Goal: Task Accomplishment & Management: Use online tool/utility

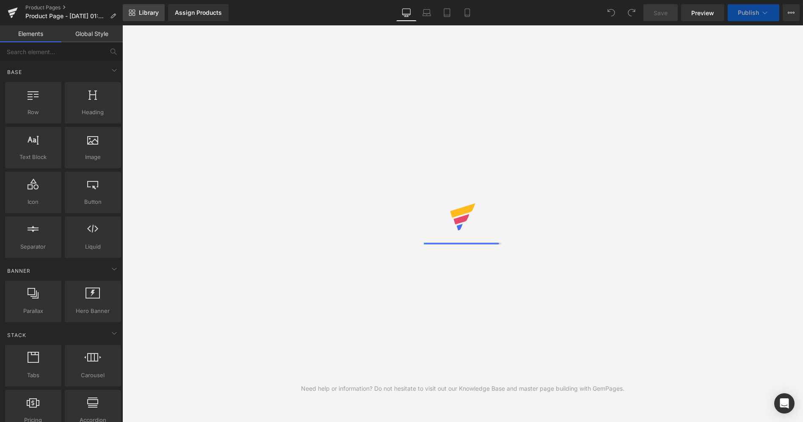
click at [153, 13] on span "Library" at bounding box center [149, 13] width 20 height 8
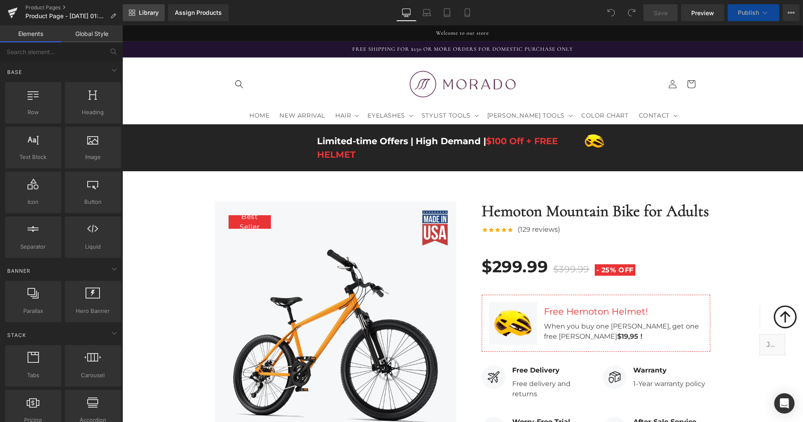
click at [153, 13] on span "Library" at bounding box center [149, 13] width 20 height 8
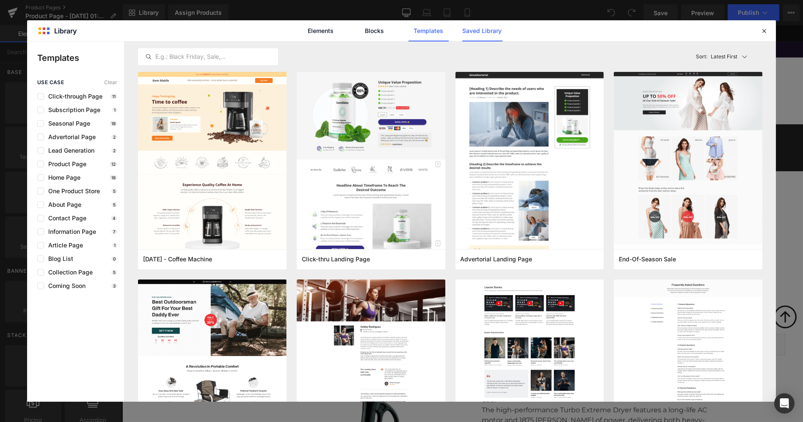
click at [497, 33] on link "Saved Library" at bounding box center [482, 30] width 40 height 21
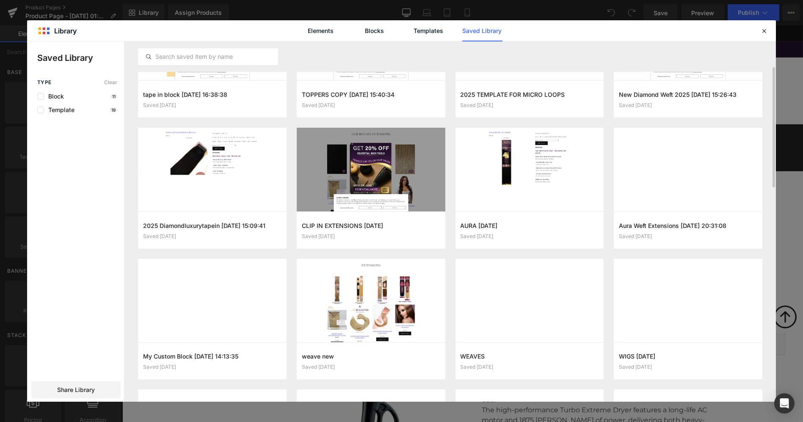
scroll to position [76, 0]
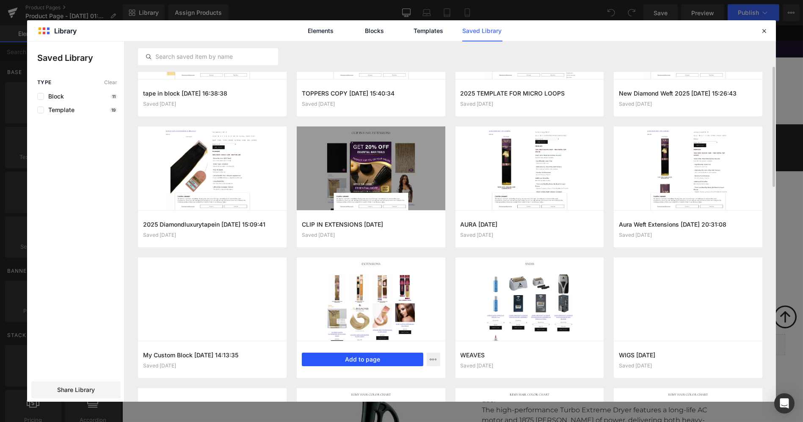
click at [366, 358] on button "Add to page" at bounding box center [362, 360] width 121 height 14
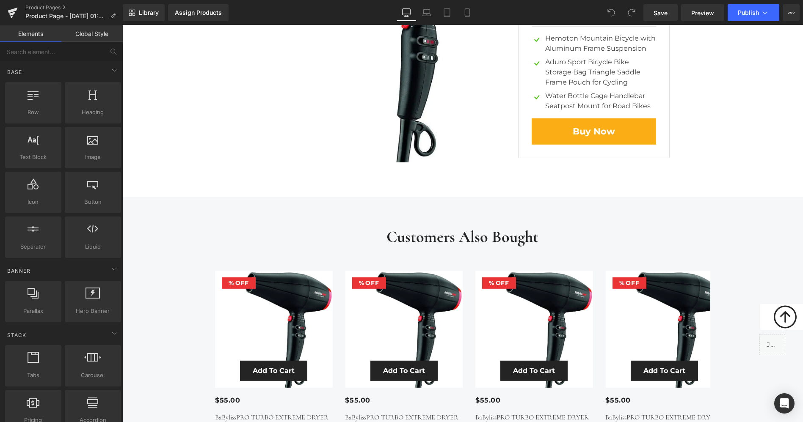
scroll to position [4066, 0]
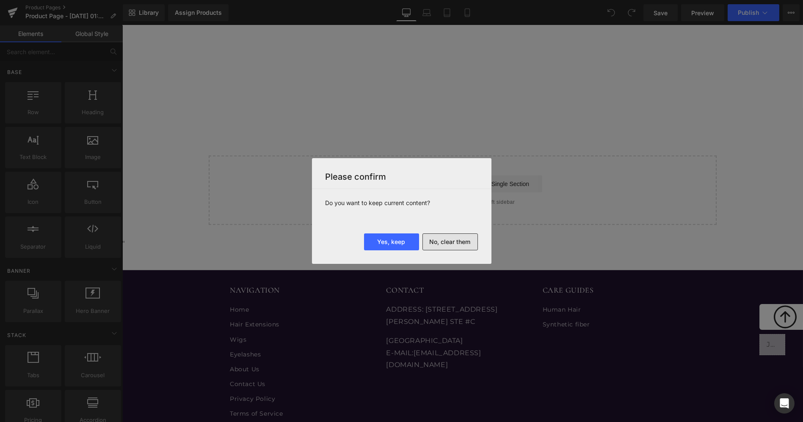
click at [440, 237] on button "No, clear them" at bounding box center [449, 242] width 55 height 17
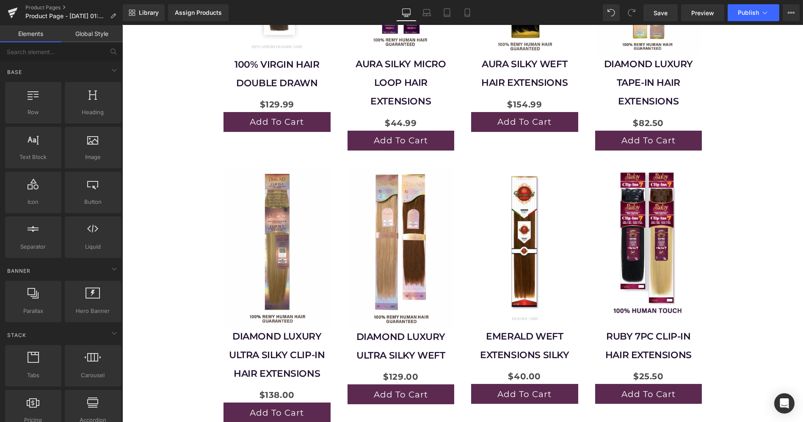
scroll to position [316, 0]
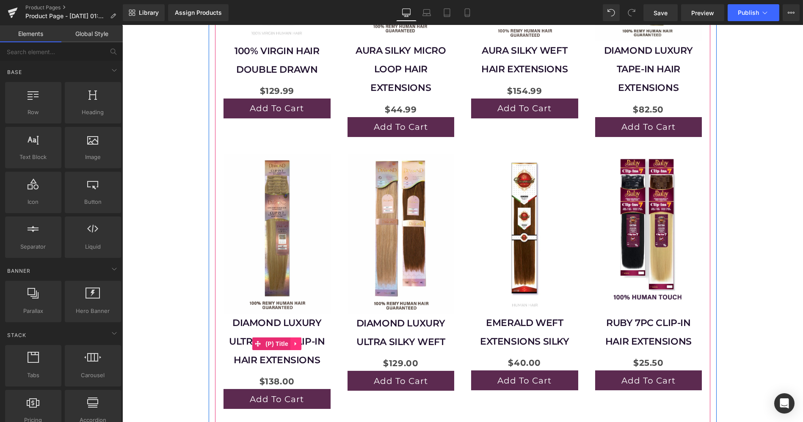
click at [296, 338] on link at bounding box center [295, 344] width 11 height 13
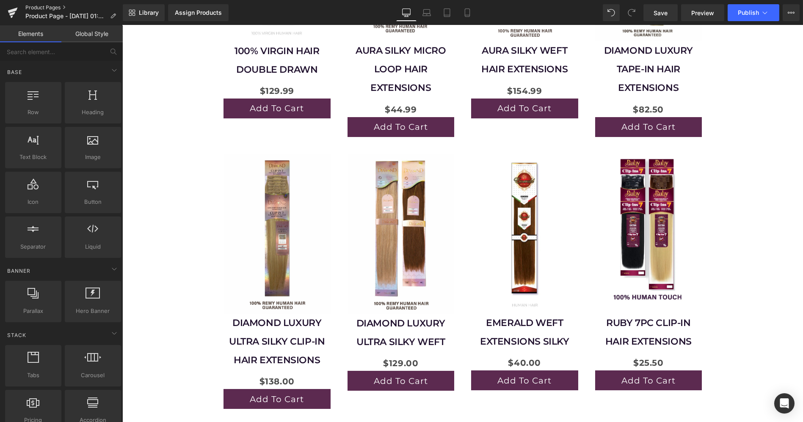
click at [47, 6] on link "Product Pages" at bounding box center [73, 7] width 97 height 7
click at [659, 17] on link "Save" at bounding box center [660, 12] width 34 height 17
click at [35, 8] on link "Product Pages" at bounding box center [73, 7] width 97 height 7
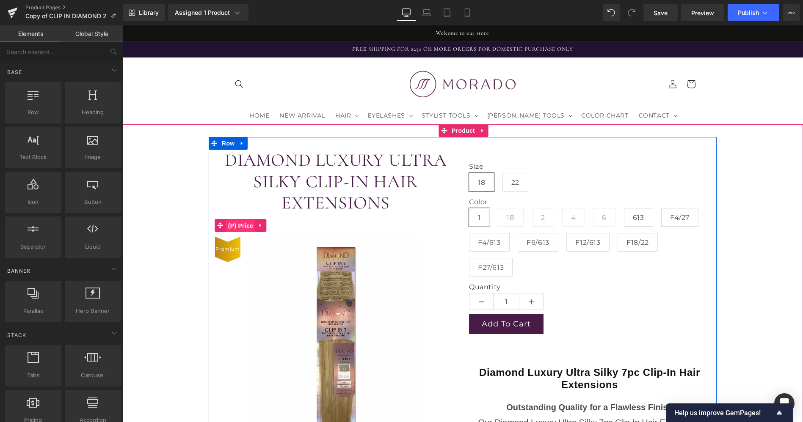
click at [235, 220] on span "(P) Price" at bounding box center [241, 226] width 30 height 13
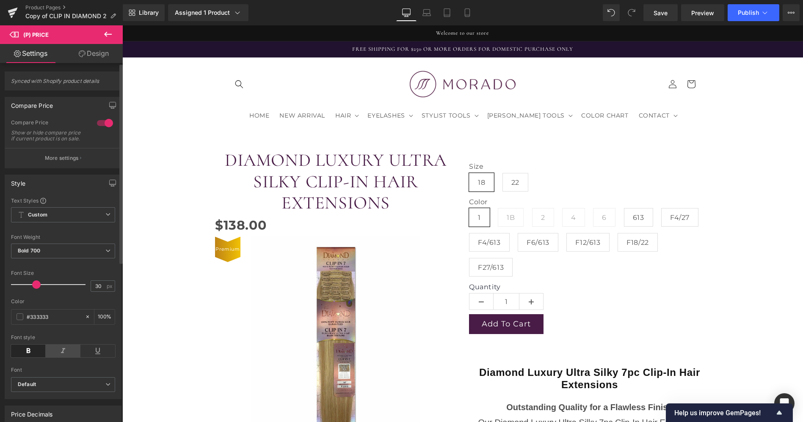
click at [60, 352] on icon at bounding box center [63, 351] width 35 height 13
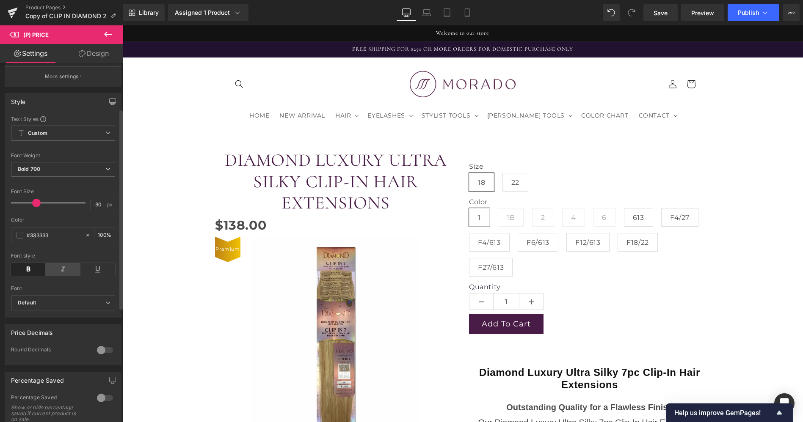
click at [60, 352] on div "Round Decimals" at bounding box center [49, 351] width 77 height 9
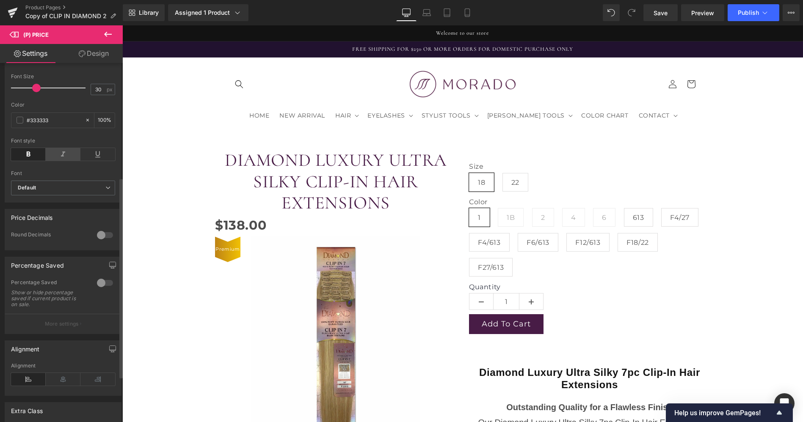
scroll to position [205, 0]
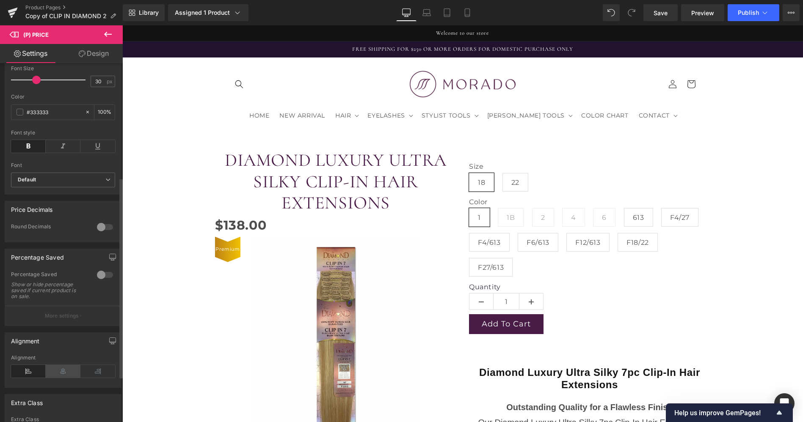
click at [61, 374] on icon at bounding box center [63, 371] width 35 height 13
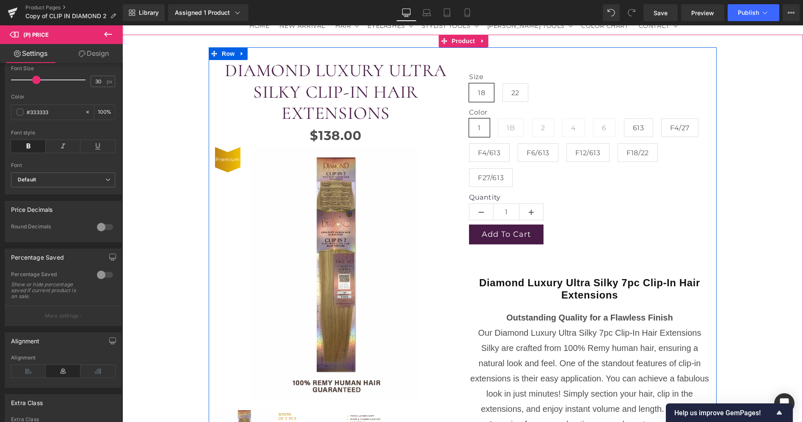
scroll to position [89, 0]
click at [641, 278] on span "Diamond Luxury Ultra Silky 7pc Clip-In Hair Extensions" at bounding box center [589, 290] width 221 height 24
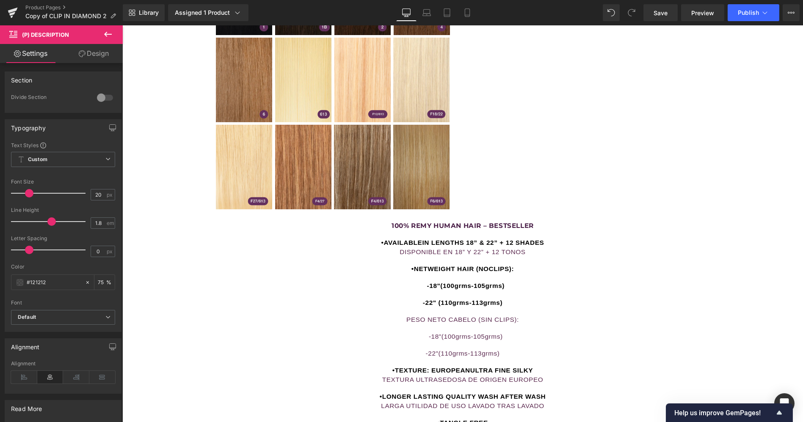
scroll to position [797, 0]
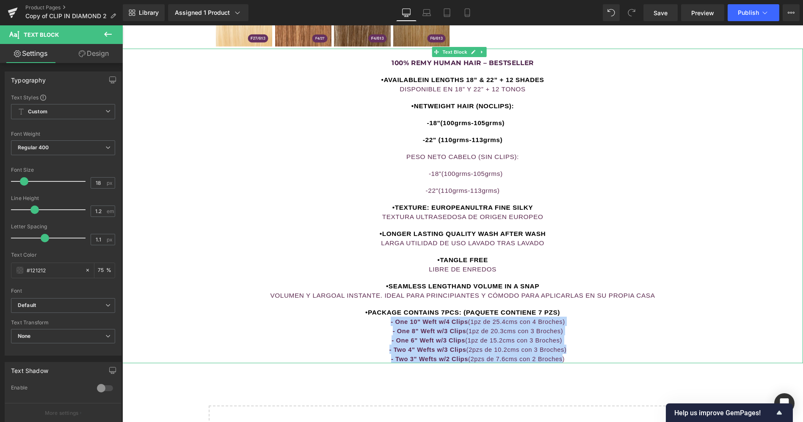
drag, startPoint x: 561, startPoint y: 349, endPoint x: 369, endPoint y: 312, distance: 195.7
click at [369, 312] on div "100% [PERSON_NAME] HUMAN HAIR – BESTSELLER •AVAILABLEIN LENGTHS 18” & 22” + 12 …" at bounding box center [462, 206] width 681 height 315
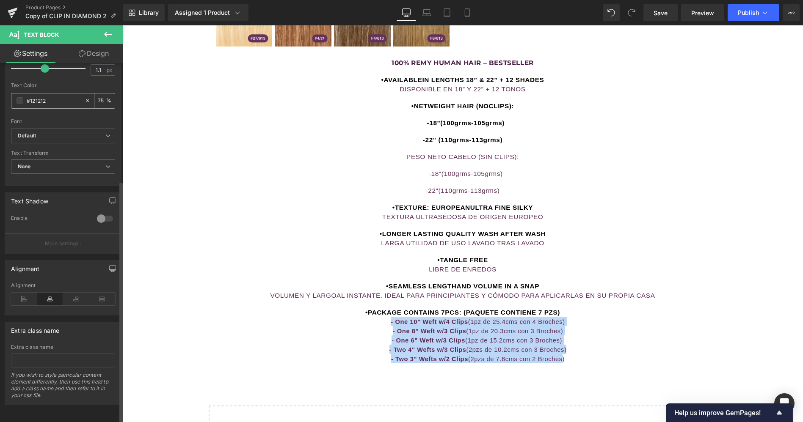
scroll to position [174, 0]
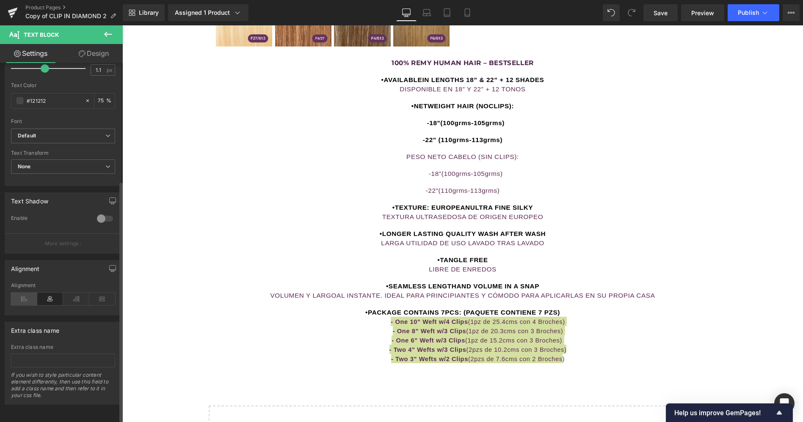
click at [30, 293] on icon at bounding box center [24, 299] width 26 height 13
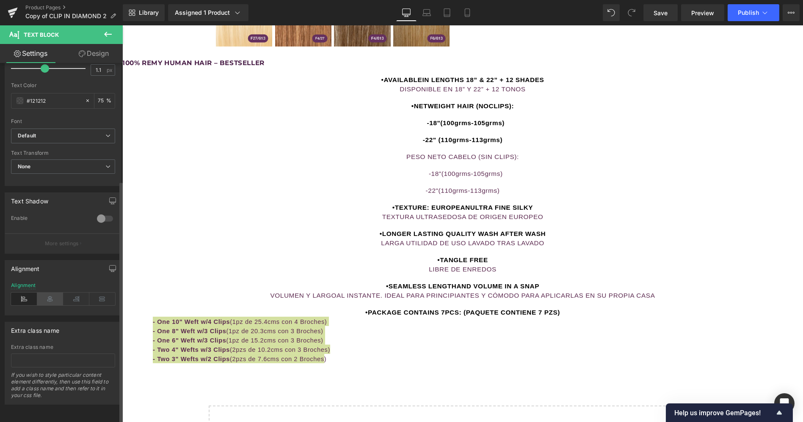
click at [45, 293] on icon at bounding box center [50, 299] width 26 height 13
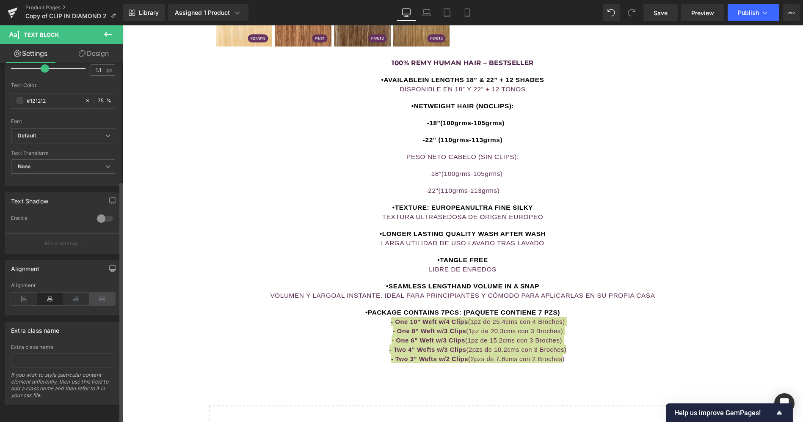
click at [96, 294] on icon at bounding box center [102, 299] width 26 height 13
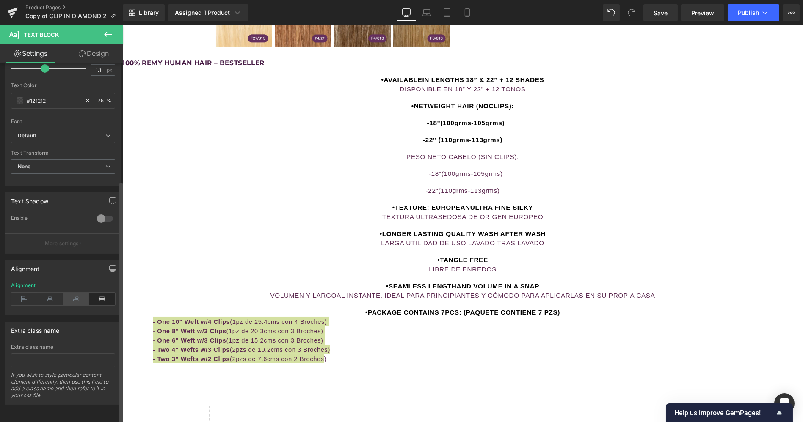
click at [77, 295] on icon at bounding box center [76, 299] width 26 height 13
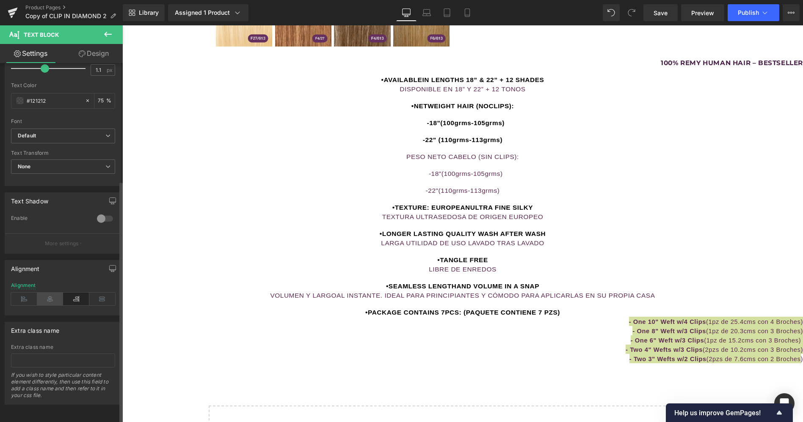
click at [54, 293] on icon at bounding box center [50, 299] width 26 height 13
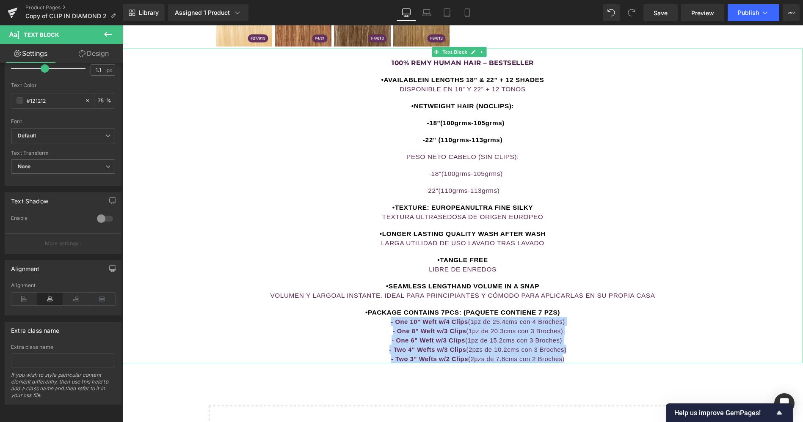
click at [389, 347] on span "- Two 4" Wefts w/3 Clips" at bounding box center [427, 350] width 77 height 7
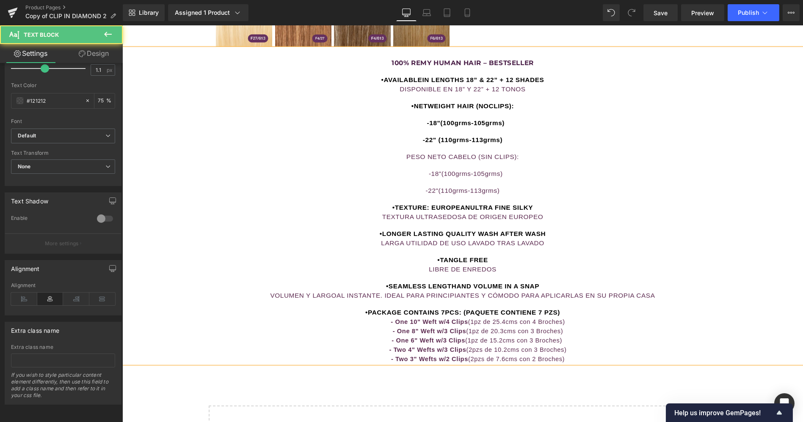
click at [423, 255] on p "•TANGLE FREE LIBRE DE ENREDOS" at bounding box center [462, 264] width 681 height 19
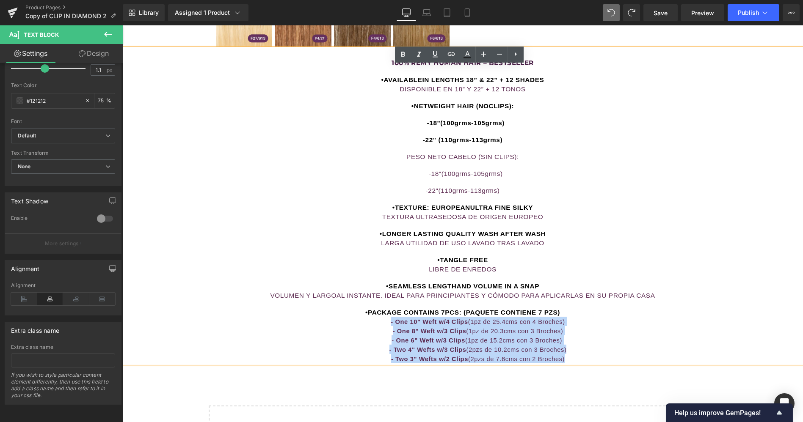
drag, startPoint x: 572, startPoint y: 351, endPoint x: 375, endPoint y: 309, distance: 201.2
click at [375, 309] on div "100% [PERSON_NAME] HUMAN HAIR – BESTSELLER •AVAILABLEIN LENGTHS 18” & 22” + 12 …" at bounding box center [462, 206] width 681 height 315
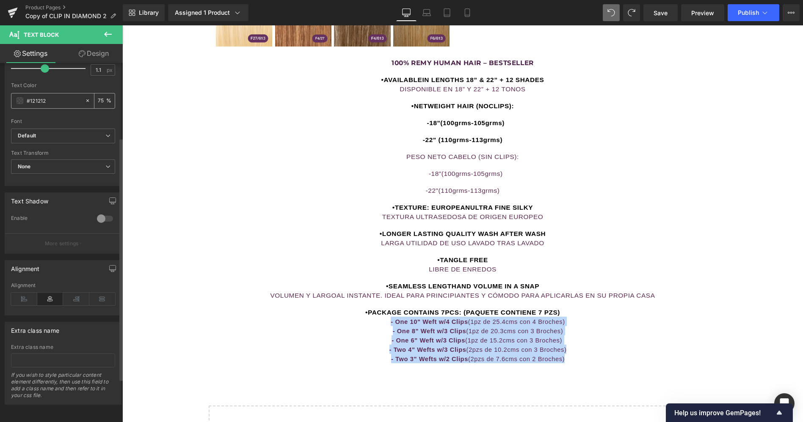
scroll to position [88, 0]
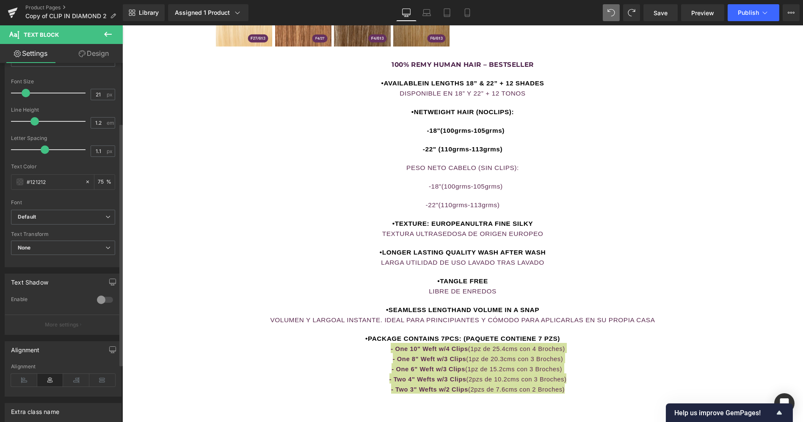
type input "22"
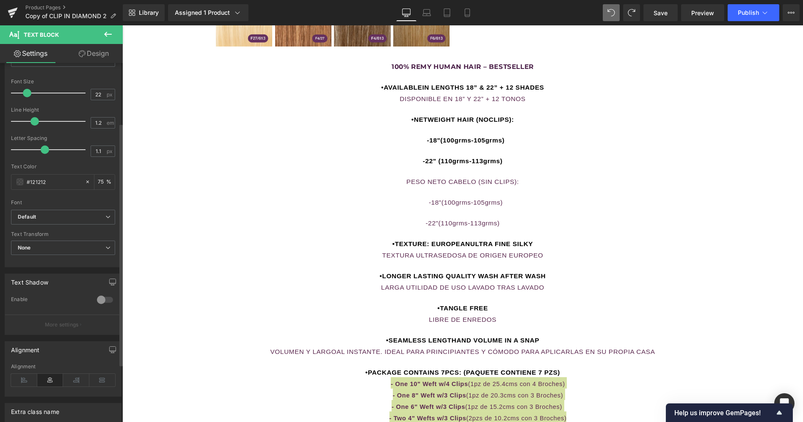
click at [29, 93] on span at bounding box center [27, 93] width 8 height 8
type input "-1"
drag, startPoint x: 45, startPoint y: 144, endPoint x: 7, endPoint y: 150, distance: 38.1
click at [7, 150] on div "Text Styles Custom Custom Setup Global Style Custom Setup Global Style Thin 100…" at bounding box center [63, 137] width 116 height 262
type input "2"
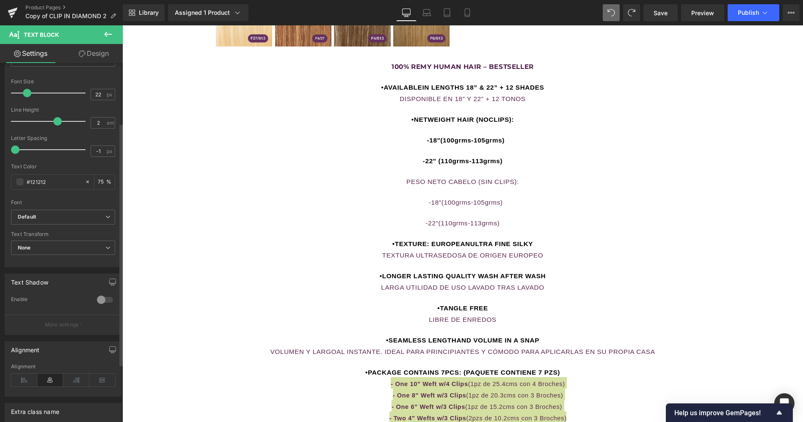
drag, startPoint x: 33, startPoint y: 119, endPoint x: 54, endPoint y: 124, distance: 21.3
click at [54, 124] on span at bounding box center [57, 121] width 8 height 8
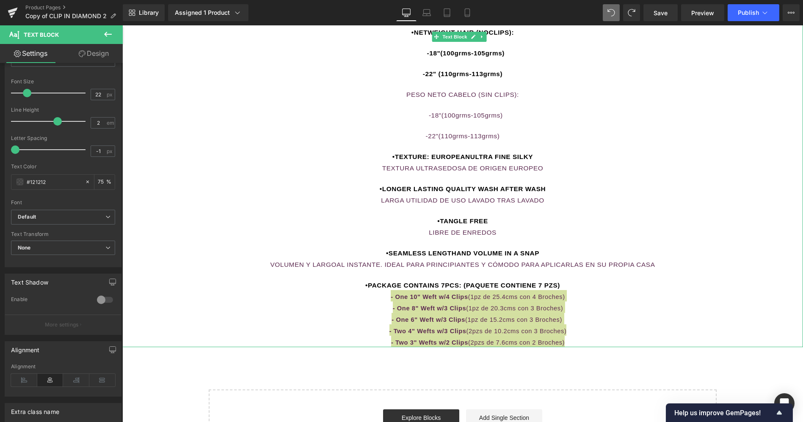
scroll to position [889, 0]
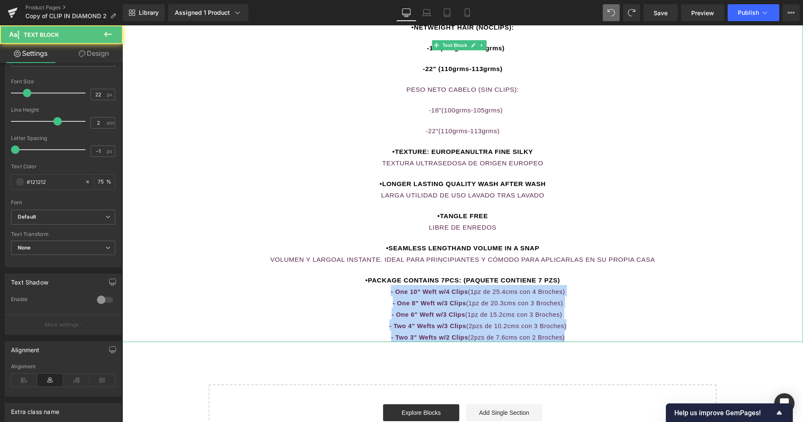
click at [431, 300] on span "- One 8" Weft w/3 Clips" at bounding box center [430, 303] width 74 height 7
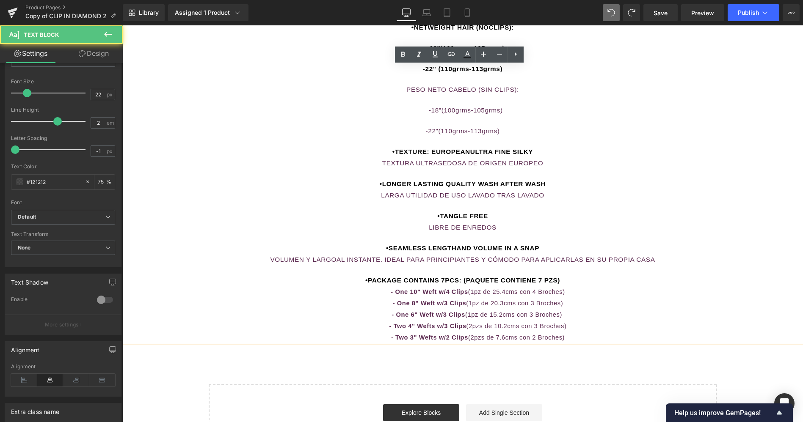
click at [365, 277] on span "•PACKAGE CONTAINS 7PCS: (PAQUETE CONTIENE 7 PZS)" at bounding box center [462, 280] width 195 height 7
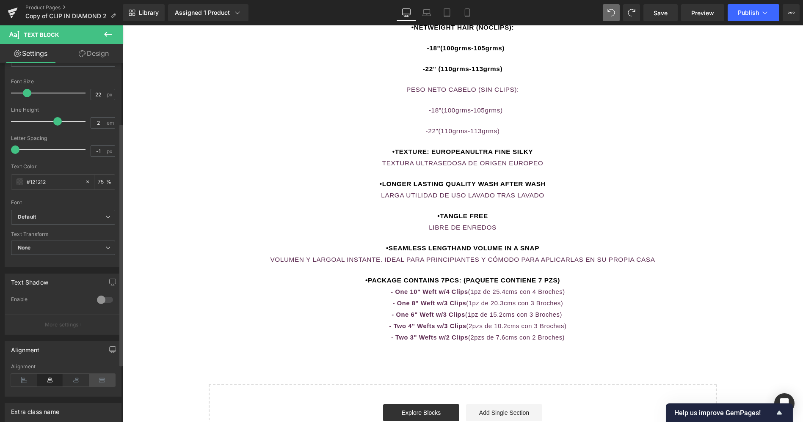
click at [94, 379] on icon at bounding box center [102, 380] width 26 height 13
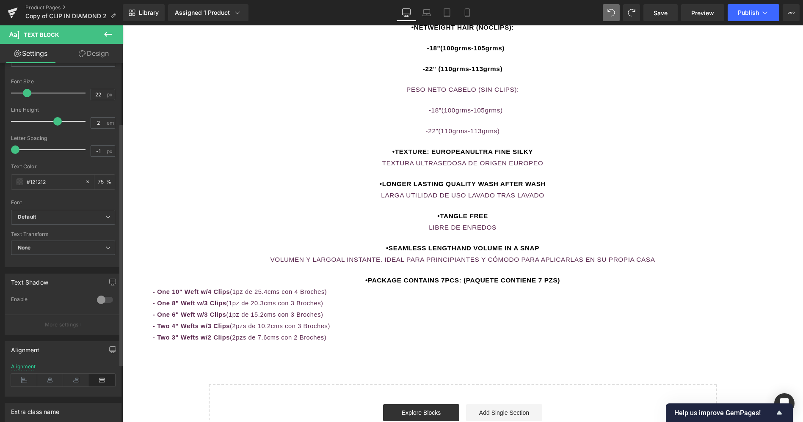
click at [94, 379] on icon at bounding box center [102, 380] width 26 height 13
click at [52, 374] on icon at bounding box center [50, 380] width 26 height 13
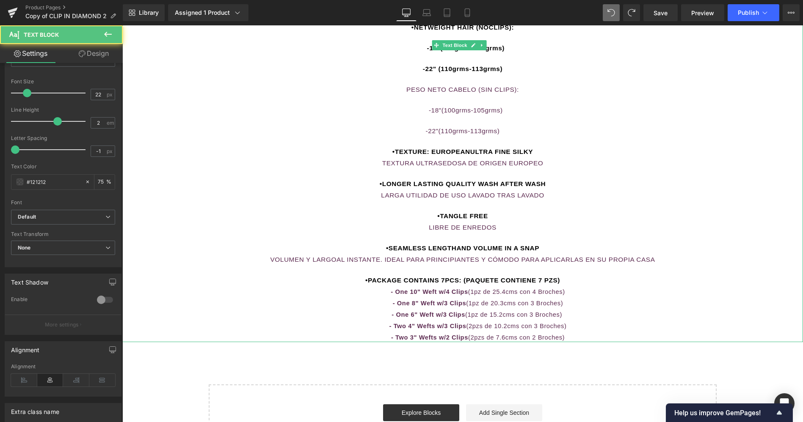
click at [366, 277] on span "•PACKAGE CONTAINS 7PCS: (PAQUETE CONTIENE 7 PZS)" at bounding box center [462, 280] width 195 height 7
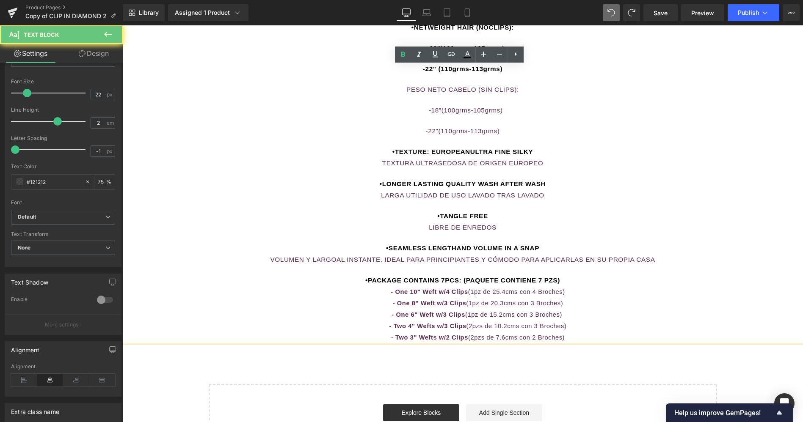
click at [366, 277] on span "•PACKAGE CONTAINS 7PCS: (PAQUETE CONTIENE 7 PZS)" at bounding box center [462, 280] width 195 height 7
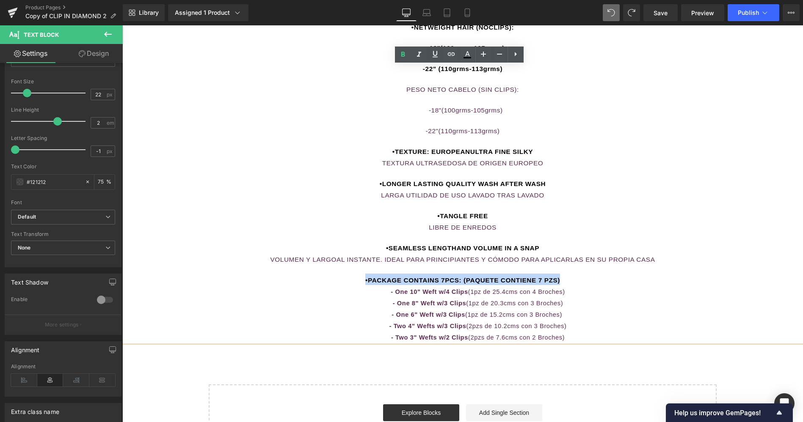
click at [366, 277] on span "•PACKAGE CONTAINS 7PCS: (PAQUETE CONTIENE 7 PZS)" at bounding box center [462, 280] width 195 height 7
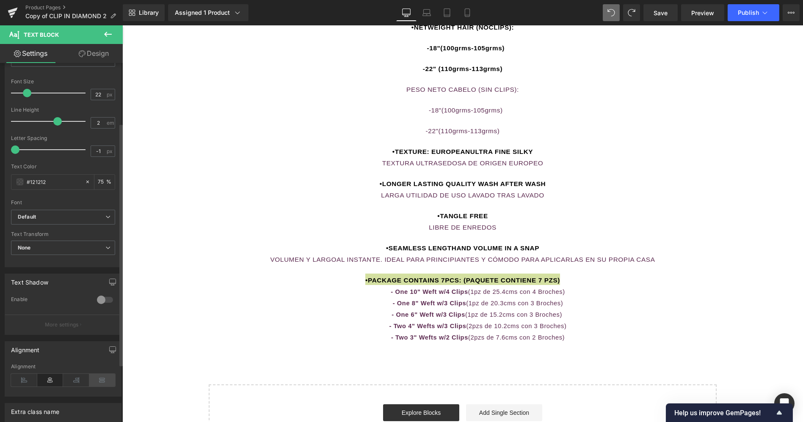
click at [95, 379] on icon at bounding box center [102, 380] width 26 height 13
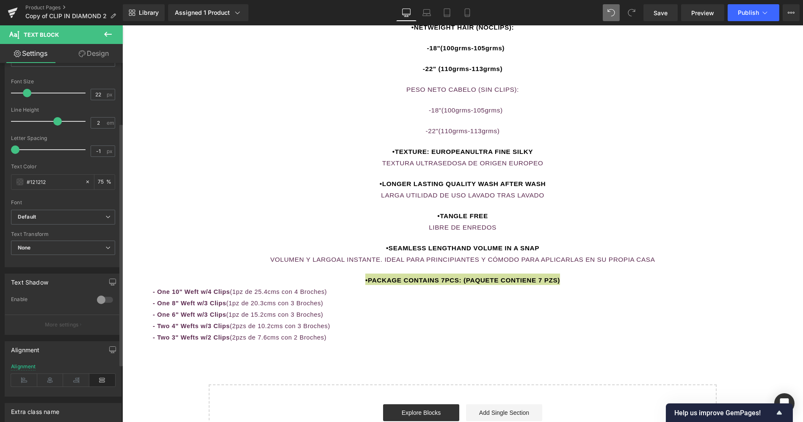
click at [95, 379] on icon at bounding box center [102, 380] width 26 height 13
click at [54, 377] on icon at bounding box center [50, 380] width 26 height 13
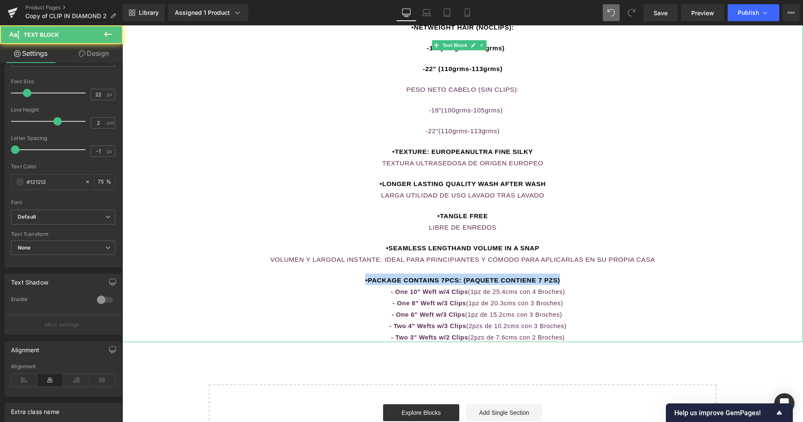
click at [417, 252] on div "100% [PERSON_NAME] HUMAN HAIR – BESTSELLER •AVAILABLEIN LENGTHS 18” & 22” + 12 …" at bounding box center [462, 149] width 681 height 386
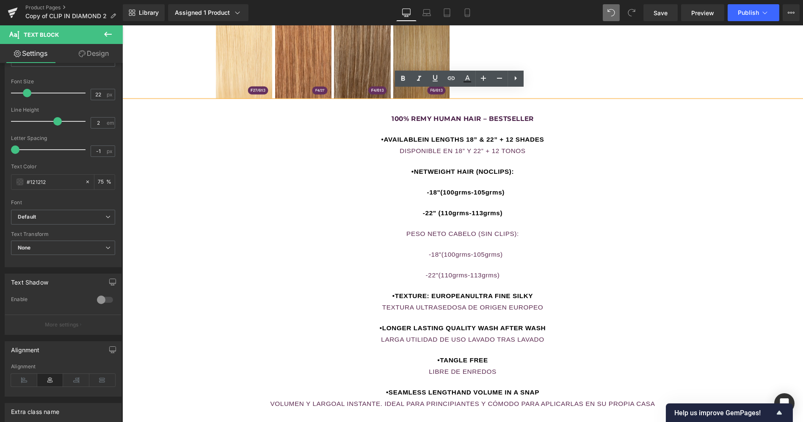
scroll to position [744, 0]
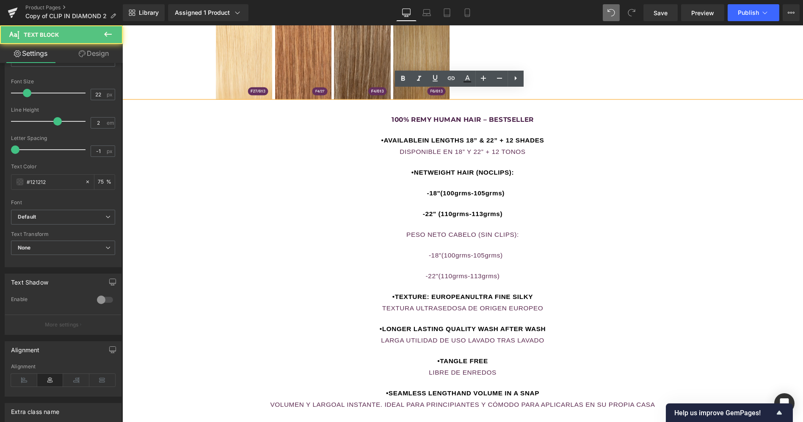
click at [417, 252] on div "100% [PERSON_NAME] HUMAN HAIR – BESTSELLER •AVAILABLEIN LENGTHS 18” & 22” + 12 …" at bounding box center [462, 295] width 681 height 386
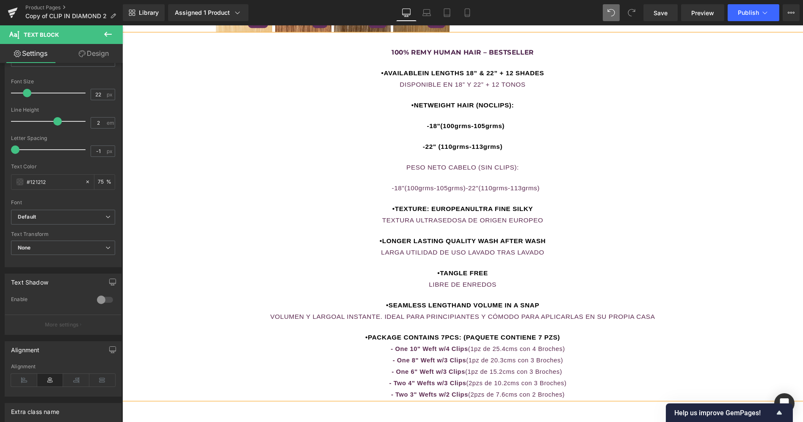
scroll to position [0, 2]
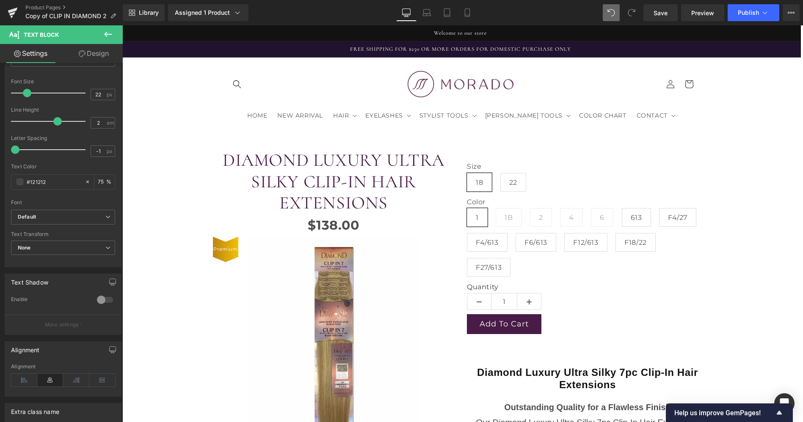
scroll to position [783, 0]
drag, startPoint x: 541, startPoint y: 178, endPoint x: 379, endPoint y: 121, distance: 172.0
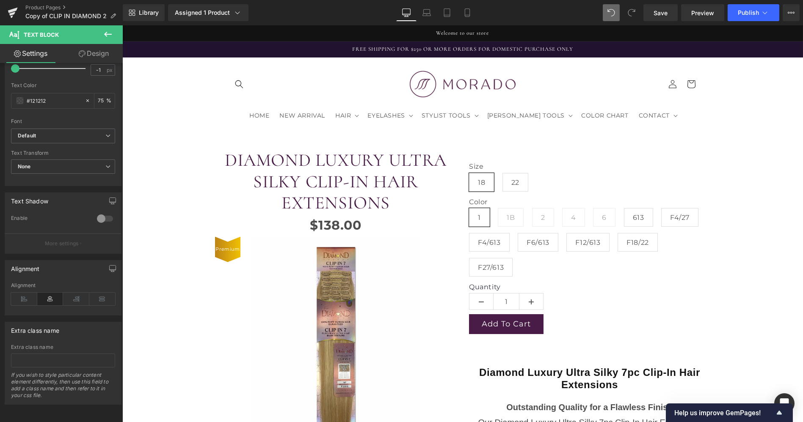
scroll to position [730, 0]
click at [94, 56] on link "Design" at bounding box center [93, 53] width 61 height 19
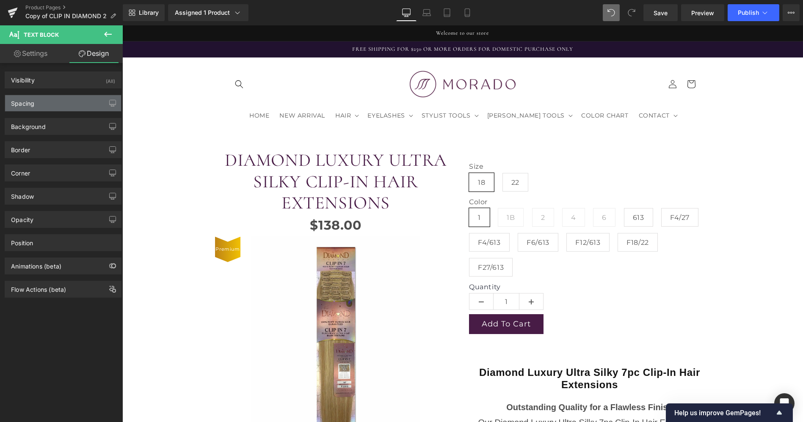
type input "0"
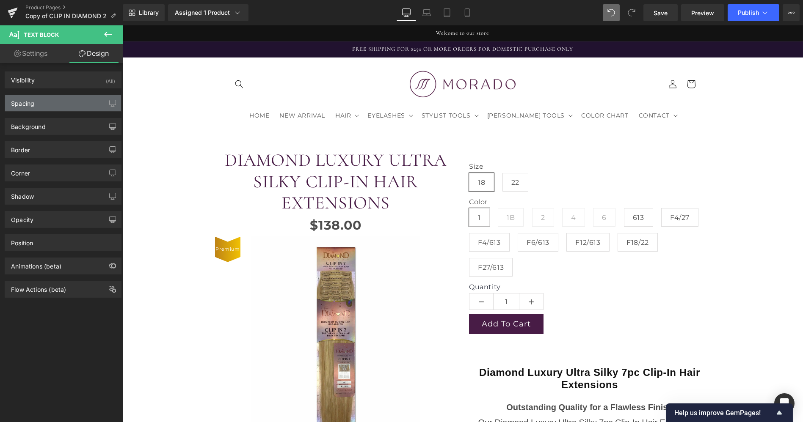
type input "0"
click at [69, 104] on div "Spacing" at bounding box center [63, 103] width 116 height 16
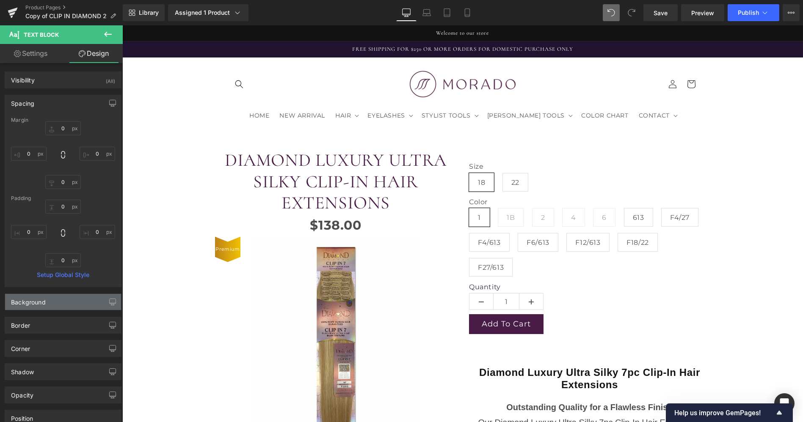
scroll to position [74, 0]
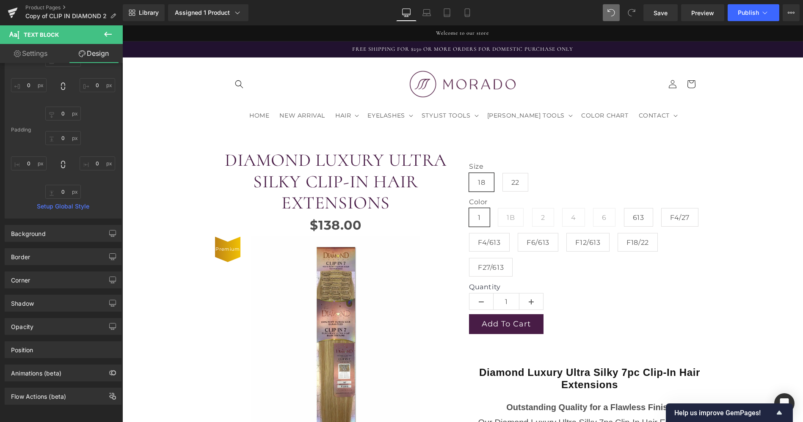
click at [34, 49] on link "Settings" at bounding box center [30, 53] width 61 height 19
type input "75"
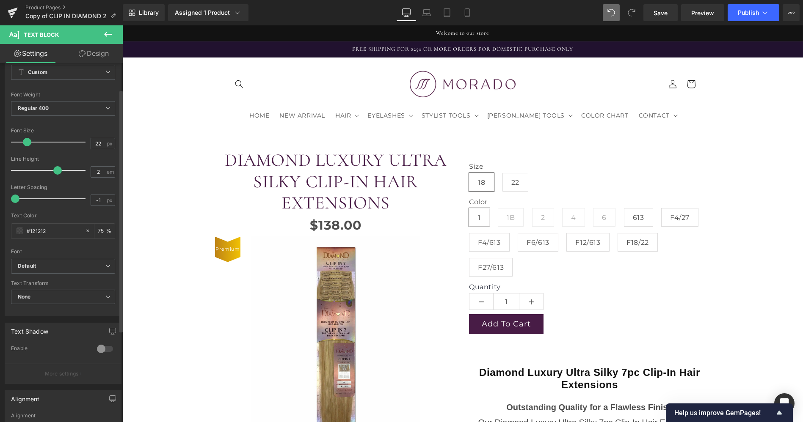
scroll to position [39, 0]
type input "-1"
drag, startPoint x: 17, startPoint y: 195, endPoint x: 17, endPoint y: 178, distance: 17.4
click at [17, 178] on div "Text Styles Custom Custom Setup Global Style Custom Setup Global Style Thin 100…" at bounding box center [63, 186] width 116 height 262
drag, startPoint x: 57, startPoint y: 171, endPoint x: 30, endPoint y: 174, distance: 27.7
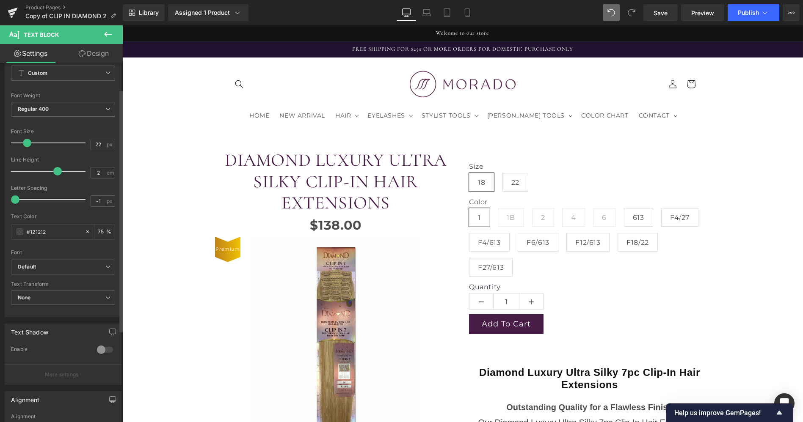
drag, startPoint x: 30, startPoint y: 174, endPoint x: 60, endPoint y: 172, distance: 30.1
click at [60, 172] on div at bounding box center [50, 171] width 70 height 17
click at [60, 169] on div at bounding box center [50, 171] width 70 height 17
type input "1.9"
drag, startPoint x: 60, startPoint y: 169, endPoint x: 51, endPoint y: 178, distance: 12.3
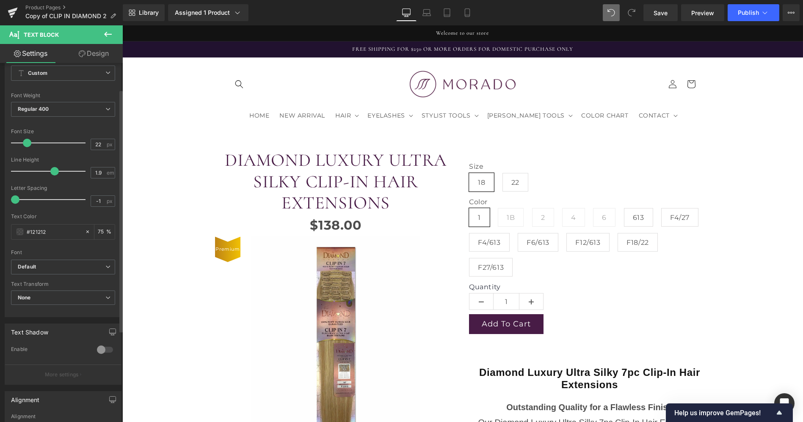
click at [51, 178] on div at bounding box center [50, 171] width 70 height 17
click at [463, 14] on icon at bounding box center [467, 12] width 8 height 8
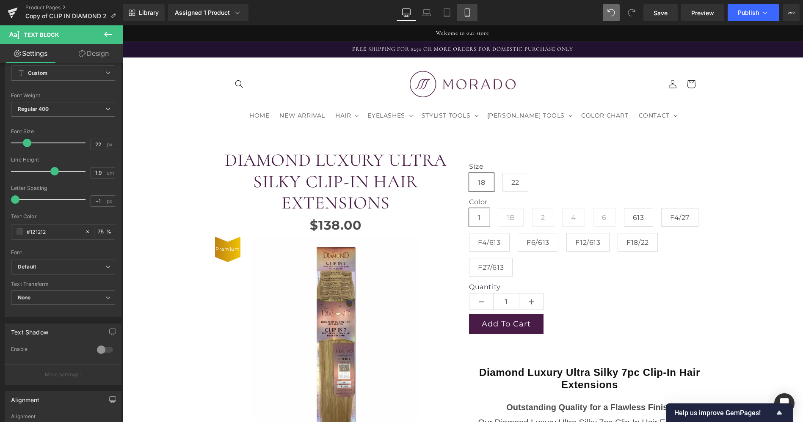
type input "75"
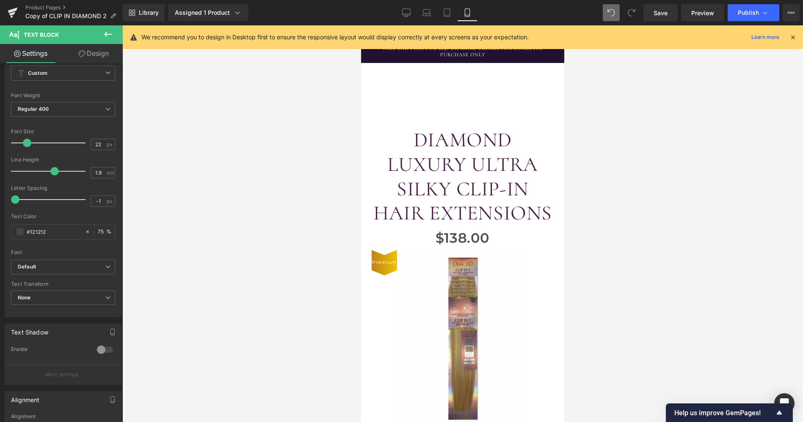
scroll to position [1237, 0]
drag, startPoint x: 556, startPoint y: 201, endPoint x: 562, endPoint y: 198, distance: 6.2
click at [562, 198] on html "Skip to content Welcome to our store FREE SHIPPING FOR $250 OR MORE ORDERS FOR …" at bounding box center [462, 223] width 203 height 397
drag, startPoint x: 556, startPoint y: 215, endPoint x: 938, endPoint y: 243, distance: 382.9
click at [564, 218] on html "Skip to content Welcome to our store FREE SHIPPING FOR $250 OR MORE ORDERS FOR …" at bounding box center [462, 223] width 203 height 397
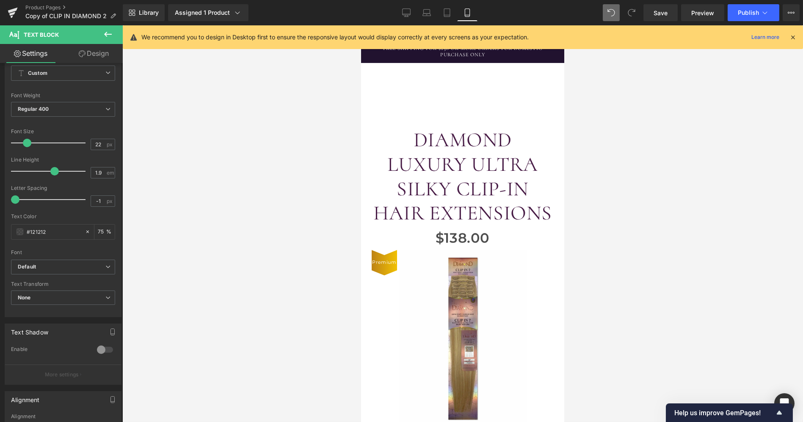
click at [574, 355] on div at bounding box center [462, 223] width 681 height 397
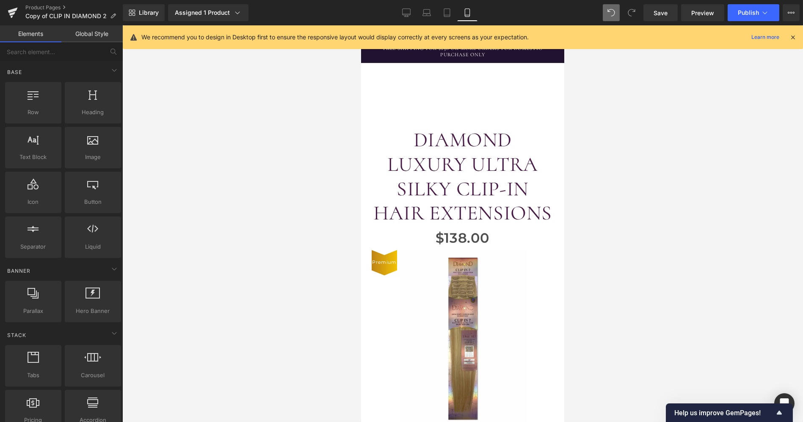
click at [588, 308] on div at bounding box center [462, 223] width 681 height 397
click at [607, 345] on div at bounding box center [462, 223] width 681 height 397
click at [625, 277] on div at bounding box center [462, 223] width 681 height 397
click at [623, 274] on div at bounding box center [462, 223] width 681 height 397
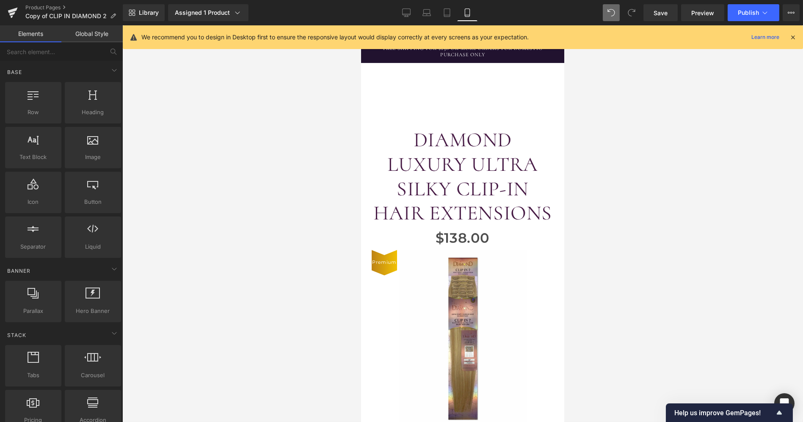
scroll to position [457, 0]
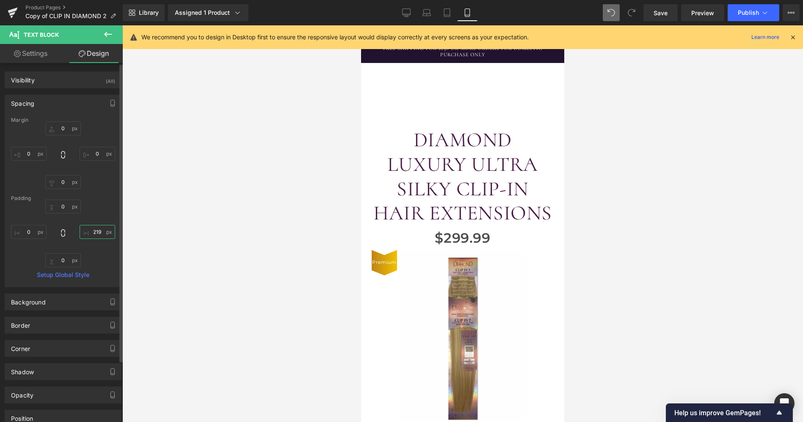
click at [95, 234] on input "219" at bounding box center [98, 232] width 36 height 14
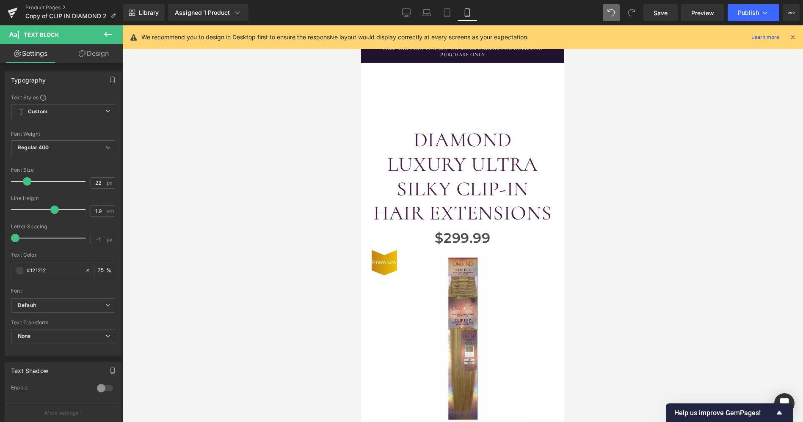
click at [110, 57] on link "Design" at bounding box center [93, 53] width 61 height 19
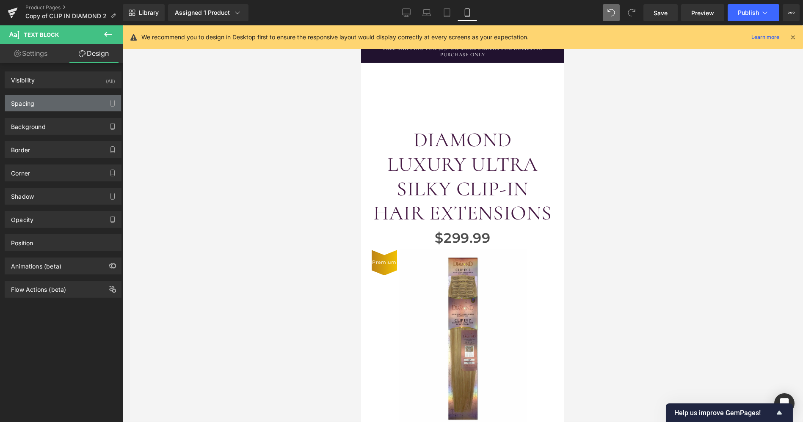
type input "0"
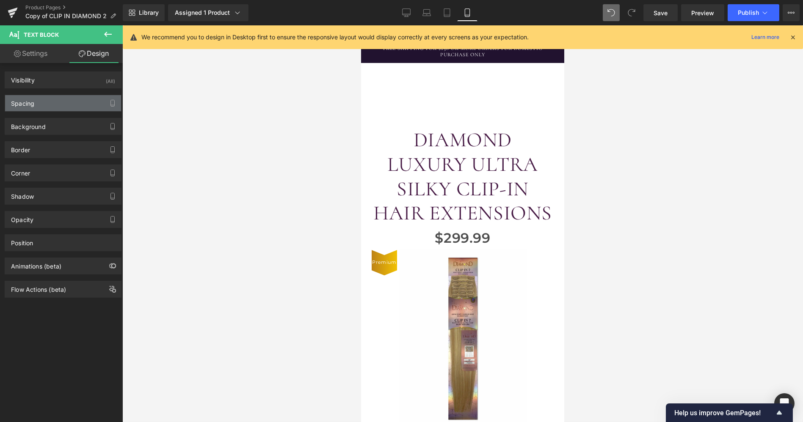
type input "0"
click at [74, 108] on div "Spacing" at bounding box center [63, 103] width 116 height 16
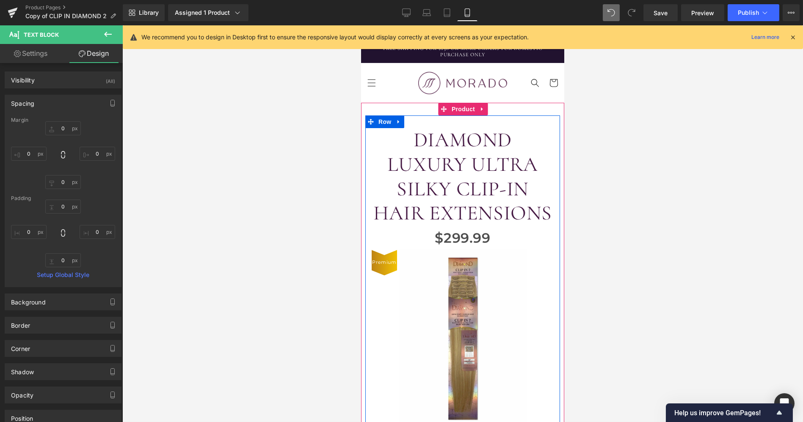
scroll to position [406, 0]
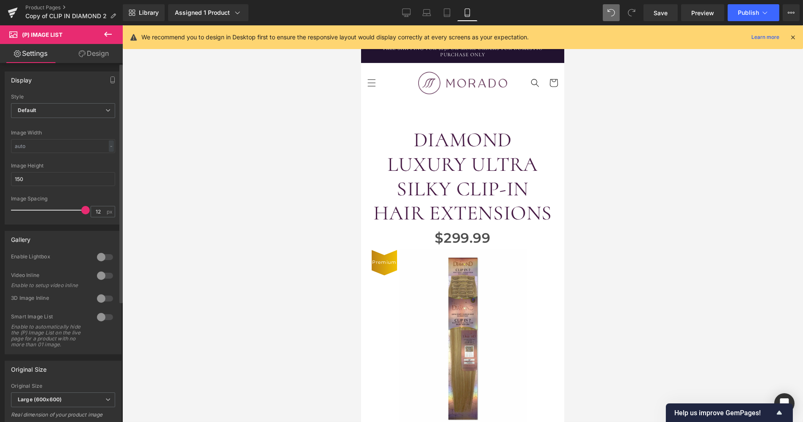
type input "15"
drag, startPoint x: 24, startPoint y: 209, endPoint x: 89, endPoint y: 256, distance: 80.4
click at [89, 256] on div "Display Default Slider Style Default Default Slider 5 Columns 5 4 Columns 4 3 C…" at bounding box center [63, 343] width 127 height 561
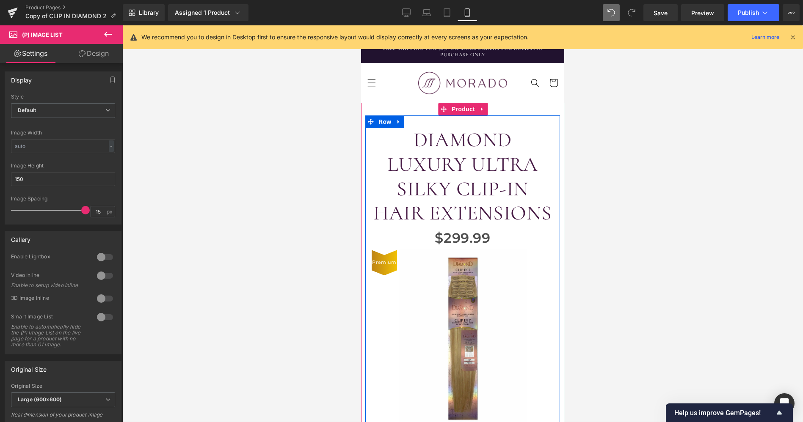
scroll to position [369, 0]
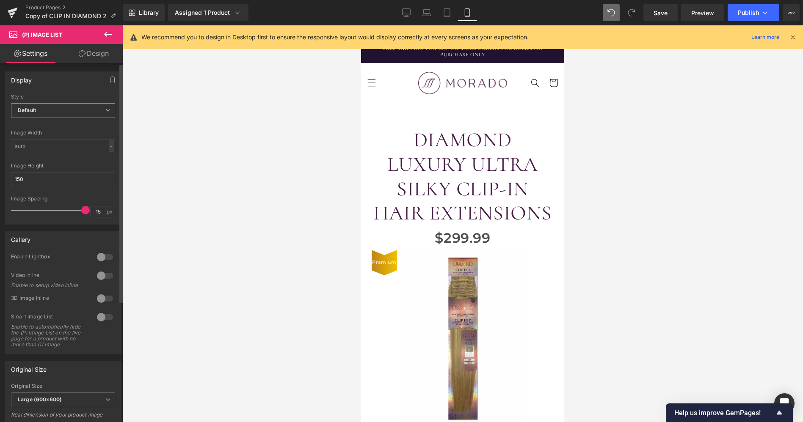
click at [101, 114] on span "Default" at bounding box center [63, 110] width 104 height 15
click at [156, 163] on div at bounding box center [462, 223] width 681 height 397
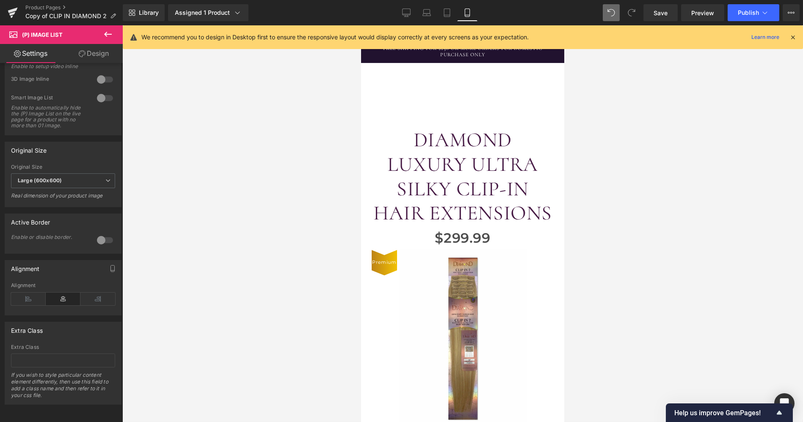
scroll to position [1248, 0]
click at [407, 7] on link "Desktop" at bounding box center [406, 12] width 20 height 17
type input "200"
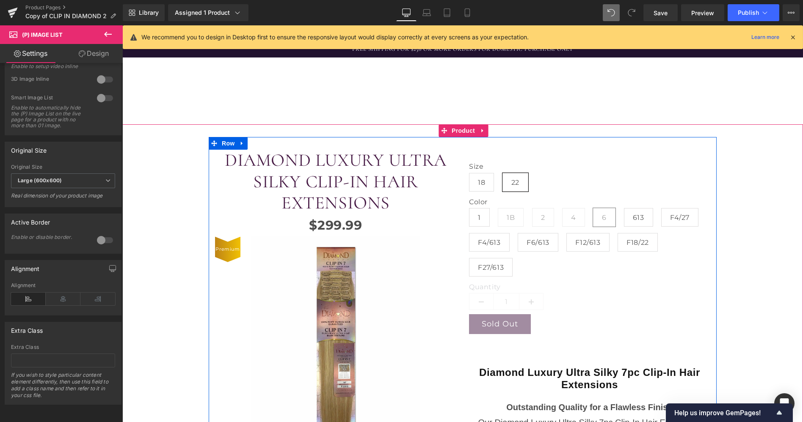
scroll to position [243, 0]
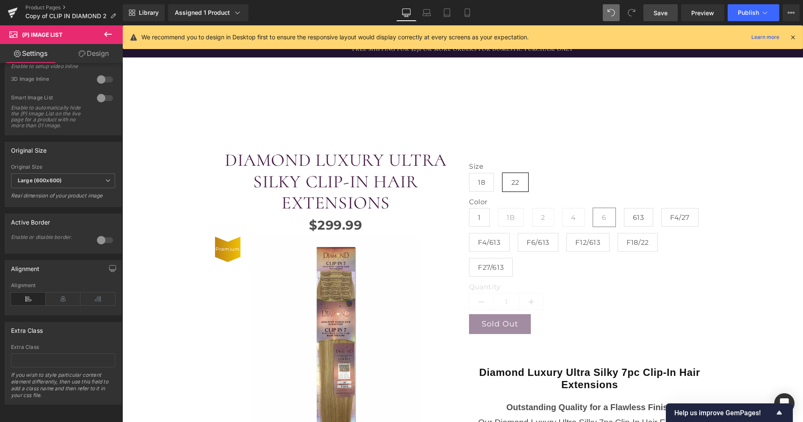
click at [663, 19] on link "Save" at bounding box center [660, 12] width 34 height 17
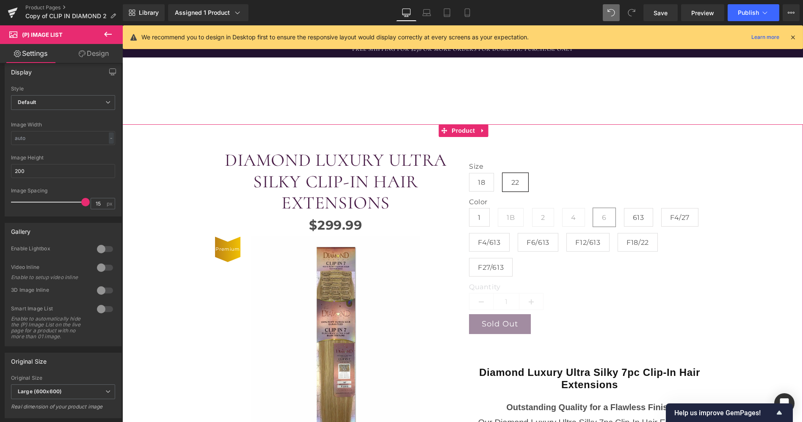
scroll to position [509, 0]
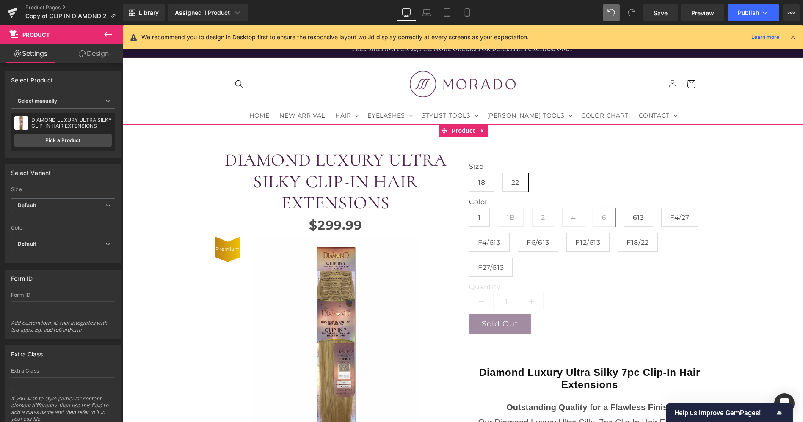
scroll to position [202, 0]
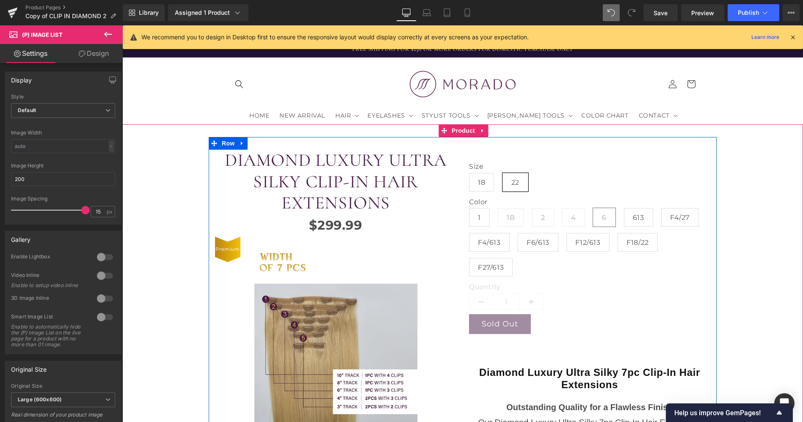
scroll to position [151, 0]
click at [284, 237] on img at bounding box center [335, 346] width 169 height 218
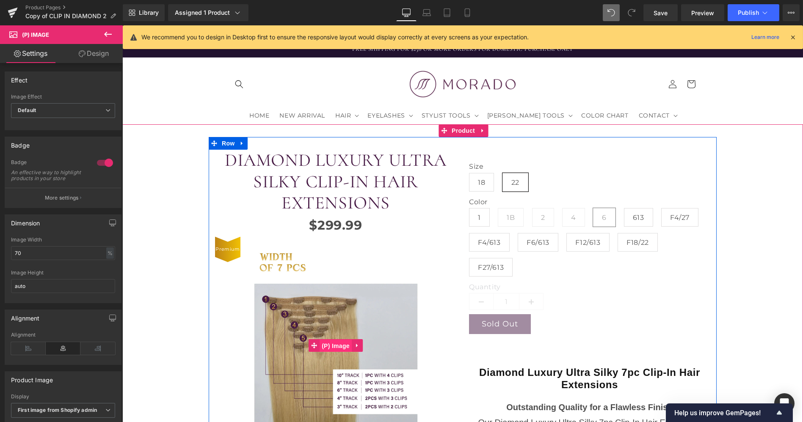
click at [329, 340] on span "(P) Image" at bounding box center [336, 346] width 32 height 13
click at [354, 343] on icon at bounding box center [357, 346] width 6 height 6
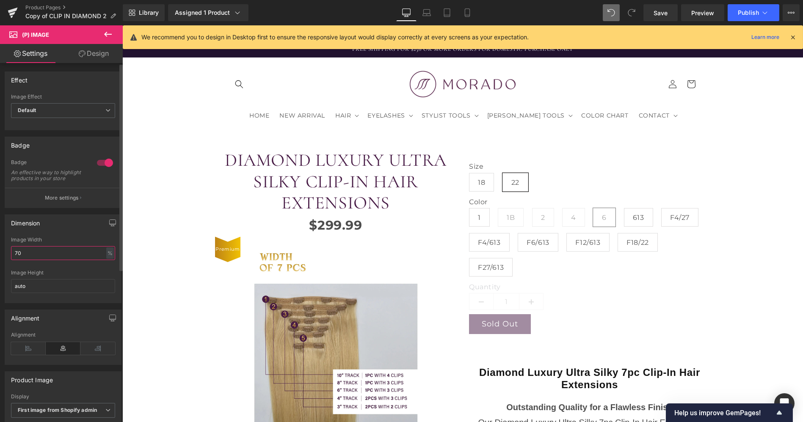
click at [68, 259] on input "70" at bounding box center [63, 253] width 104 height 14
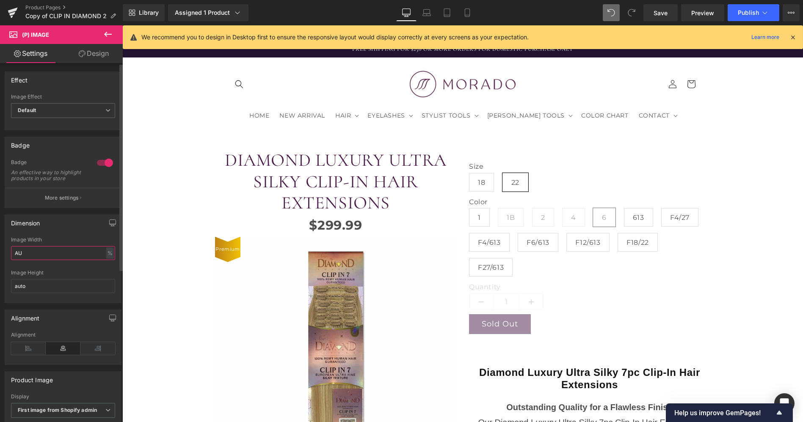
type input "A"
click at [463, 13] on icon at bounding box center [467, 12] width 8 height 8
type input "70"
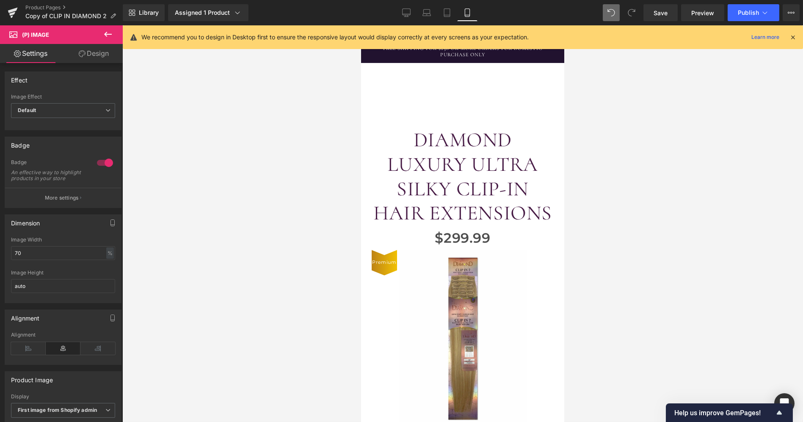
scroll to position [193, 0]
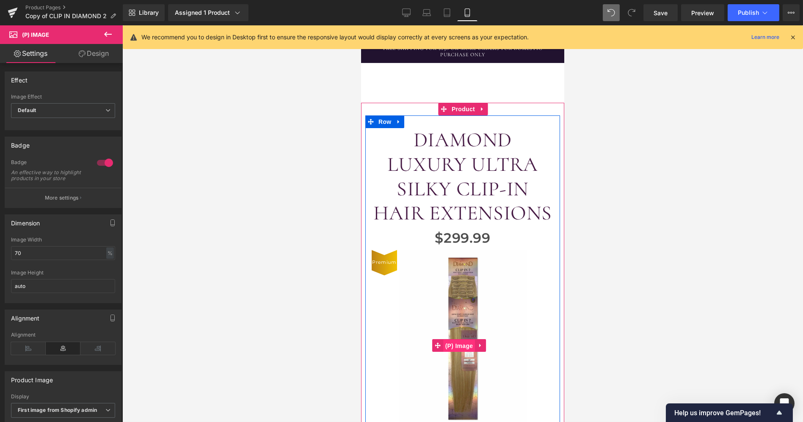
click at [458, 340] on span "(P) Image" at bounding box center [459, 346] width 32 height 13
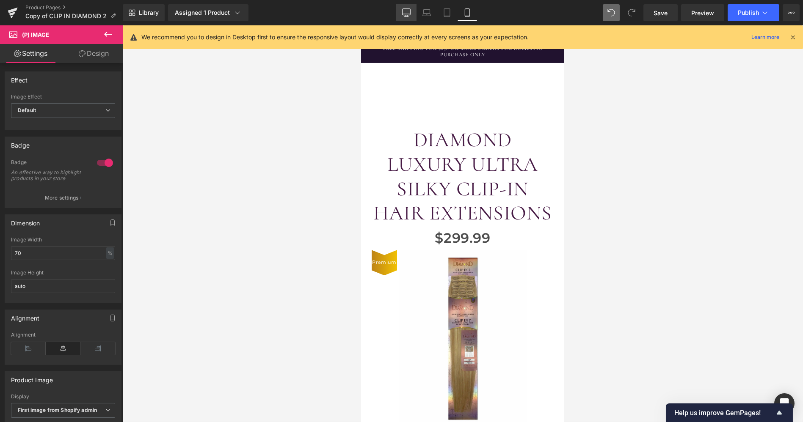
click at [410, 13] on icon at bounding box center [406, 12] width 8 height 8
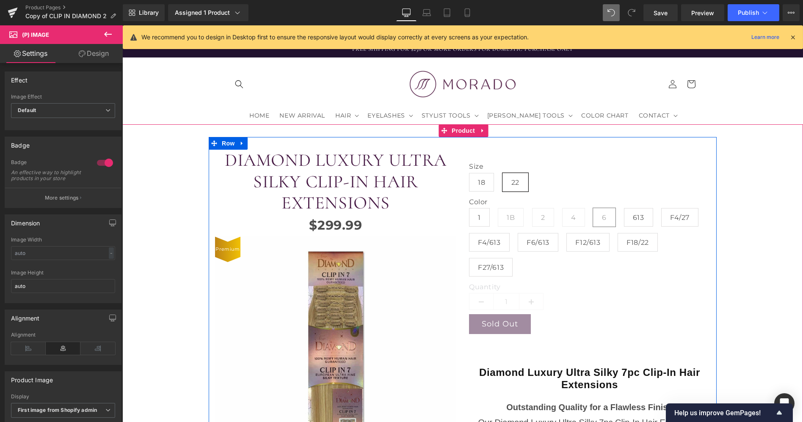
scroll to position [66, 0]
click at [337, 176] on span "(P) Title" at bounding box center [335, 182] width 27 height 13
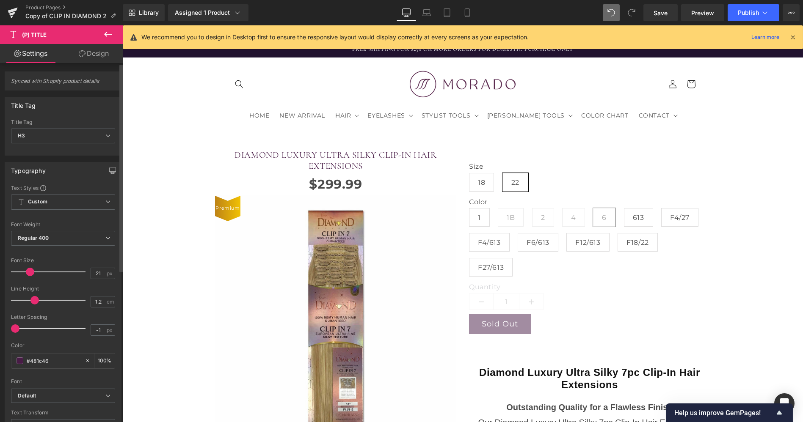
click at [29, 272] on div at bounding box center [50, 272] width 70 height 17
type input "31"
click at [36, 272] on div at bounding box center [50, 272] width 70 height 17
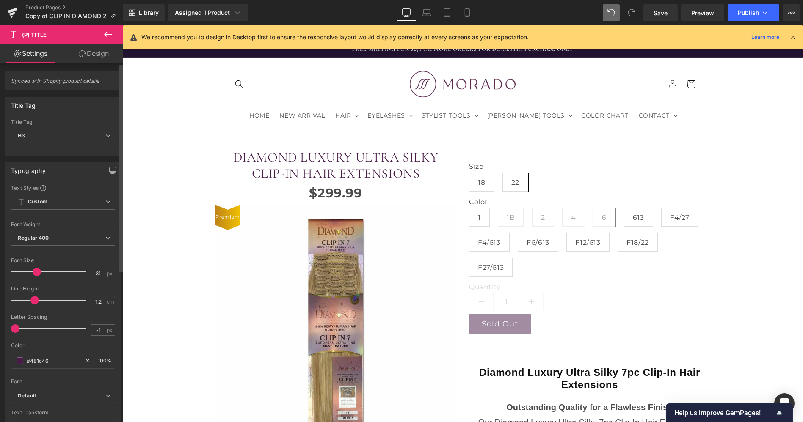
click at [39, 272] on span at bounding box center [37, 272] width 8 height 8
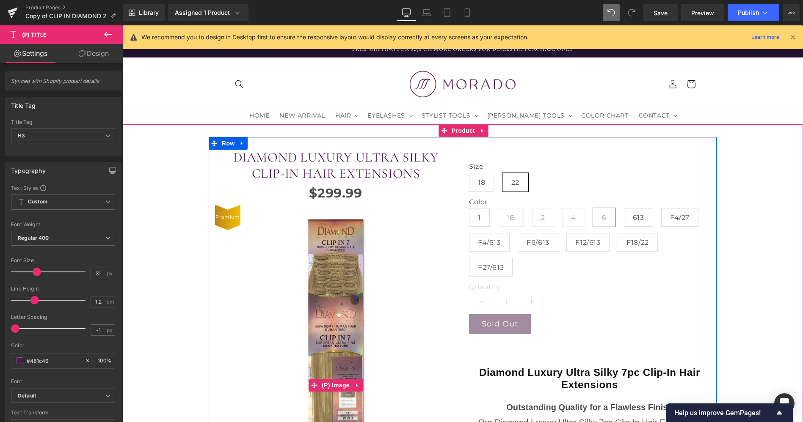
click at [223, 213] on span "Premium" at bounding box center [227, 217] width 24 height 8
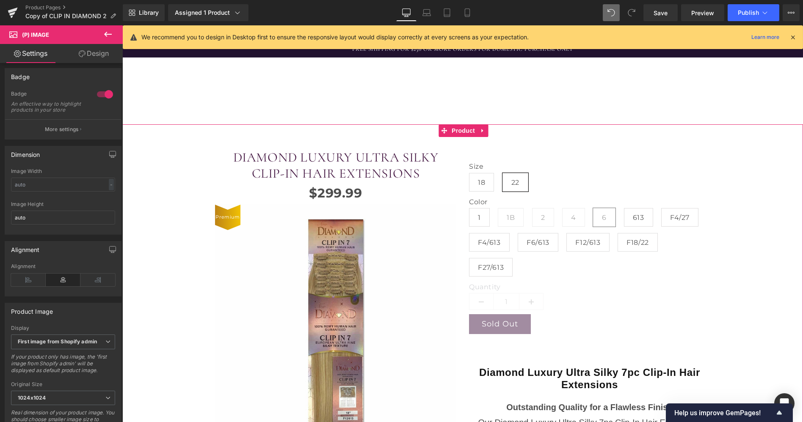
scroll to position [320, 0]
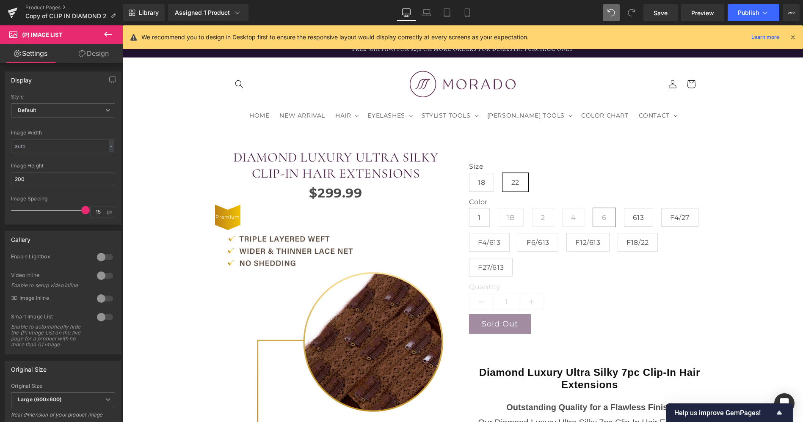
scroll to position [345, 0]
click at [94, 56] on link "Design" at bounding box center [93, 53] width 61 height 19
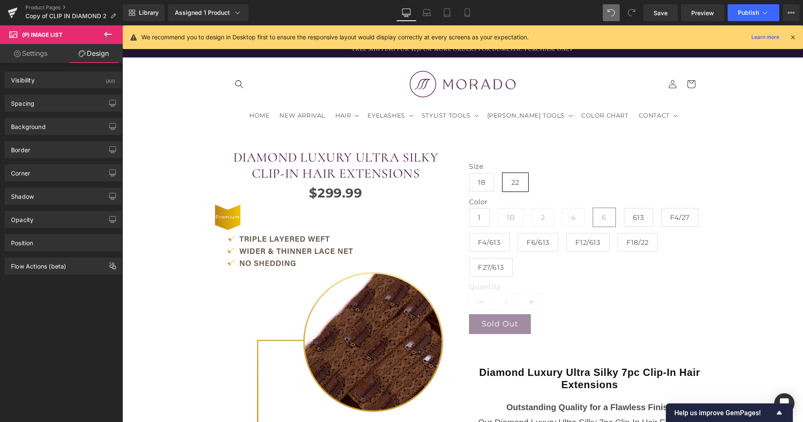
click at [109, 37] on icon at bounding box center [108, 34] width 10 height 10
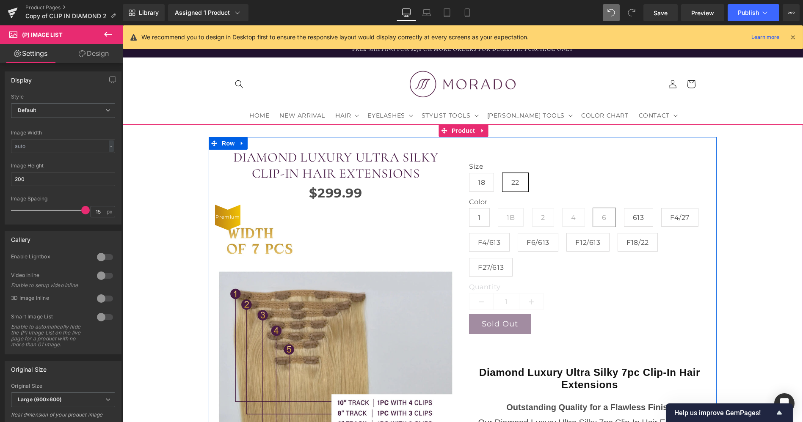
scroll to position [201, 0]
click at [328, 355] on span "(P) Image" at bounding box center [336, 361] width 32 height 13
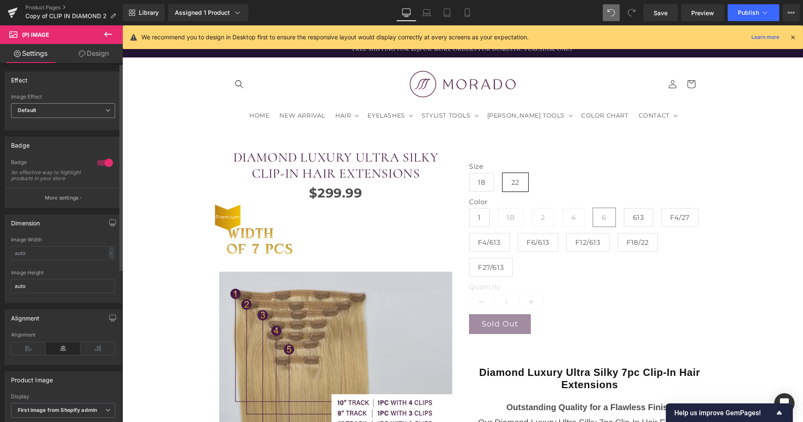
click at [72, 107] on span "Default" at bounding box center [63, 110] width 104 height 15
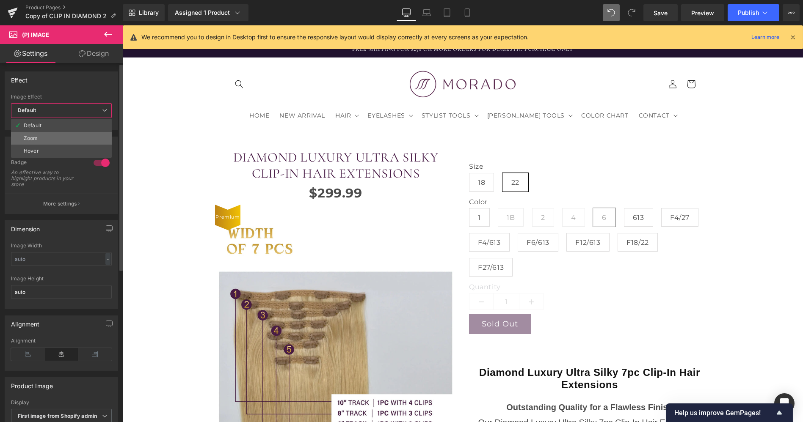
click at [47, 136] on li "Zoom" at bounding box center [61, 138] width 101 height 13
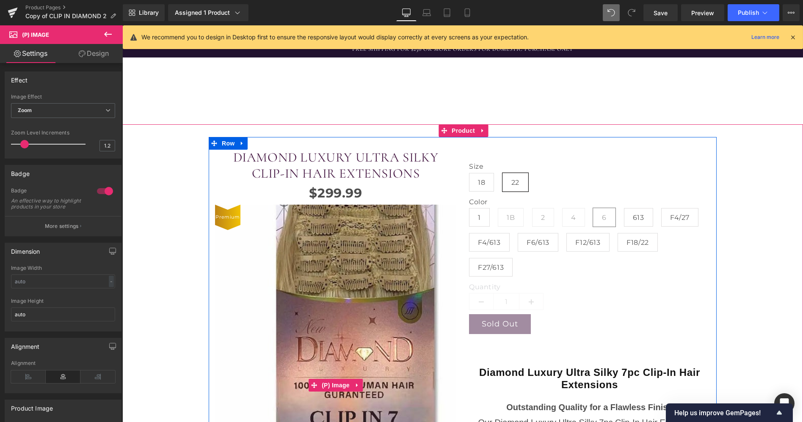
scroll to position [262, 0]
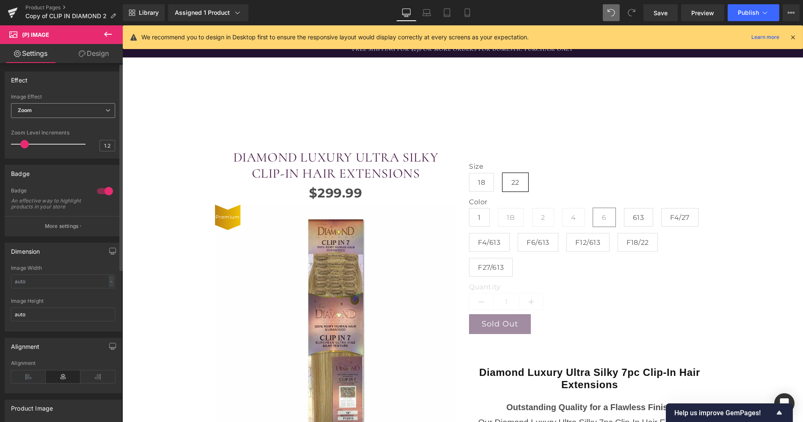
click at [108, 109] on span "Zoom" at bounding box center [63, 110] width 104 height 15
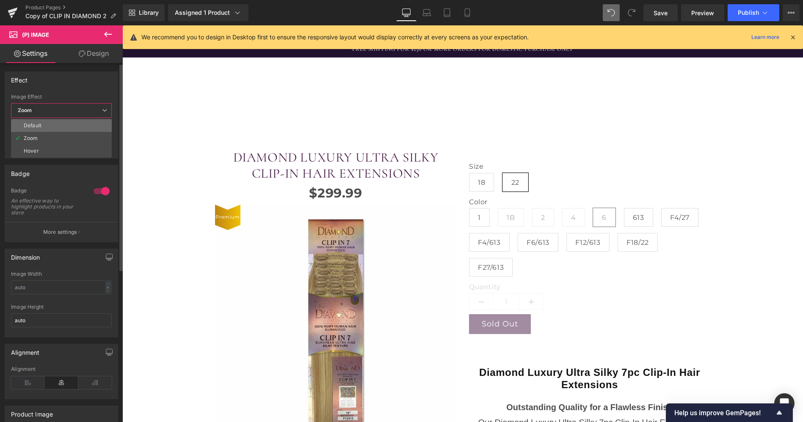
click at [95, 124] on li "Default" at bounding box center [61, 125] width 101 height 13
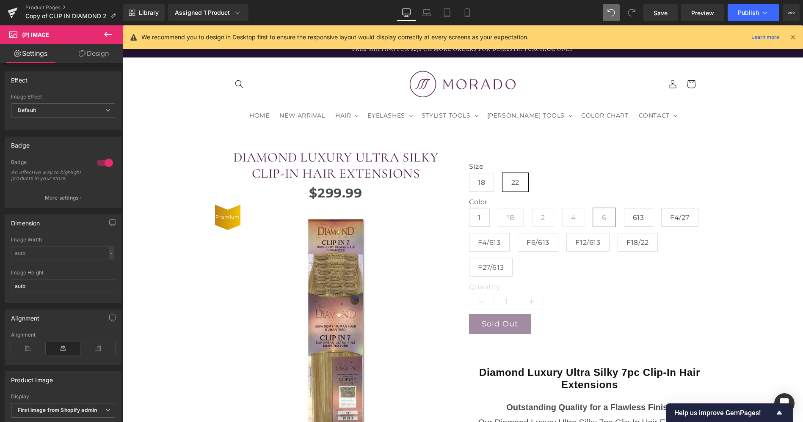
scroll to position [872, 0]
click at [468, 14] on icon at bounding box center [467, 12] width 8 height 8
type input "70"
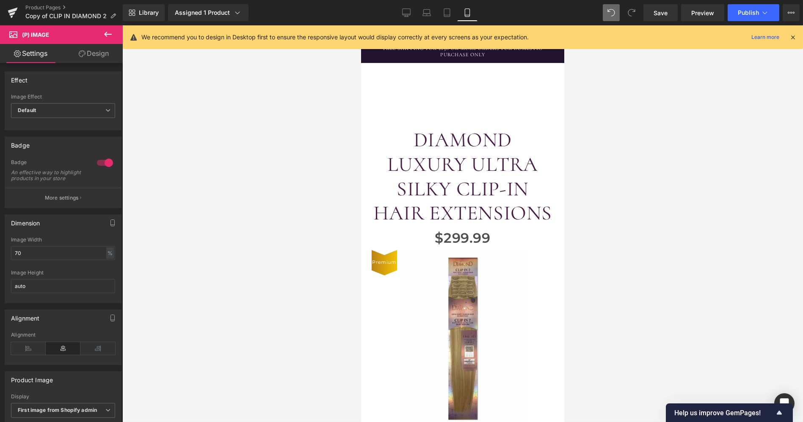
scroll to position [1436, 0]
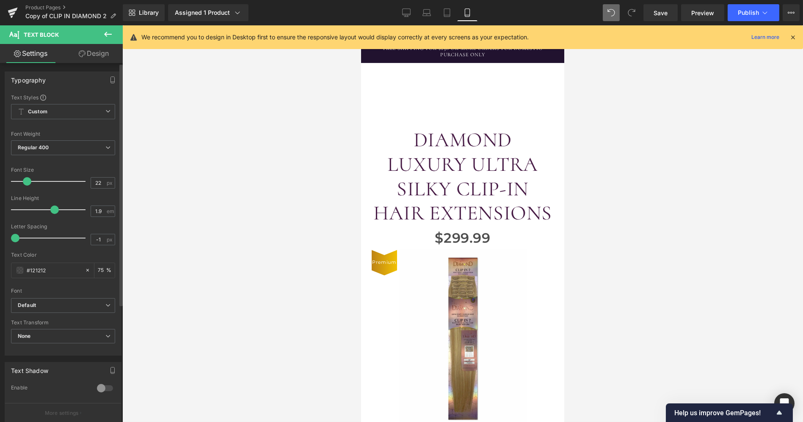
type input "2"
drag, startPoint x: 53, startPoint y: 209, endPoint x: 55, endPoint y: 218, distance: 9.7
click at [55, 218] on div "Line Height 2 em" at bounding box center [63, 210] width 104 height 28
type input "-1"
drag, startPoint x: 15, startPoint y: 240, endPoint x: 9, endPoint y: 246, distance: 8.4
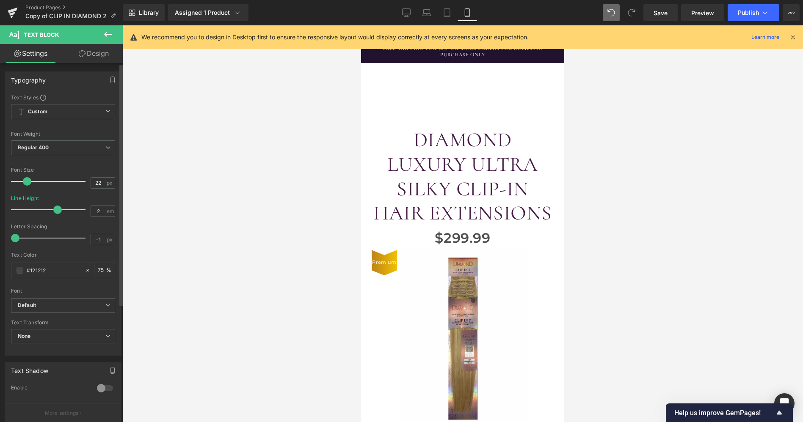
click at [9, 246] on div "Text Styles Custom Custom Setup Global Style Custom Setup Global Style Thin 100…" at bounding box center [63, 225] width 116 height 262
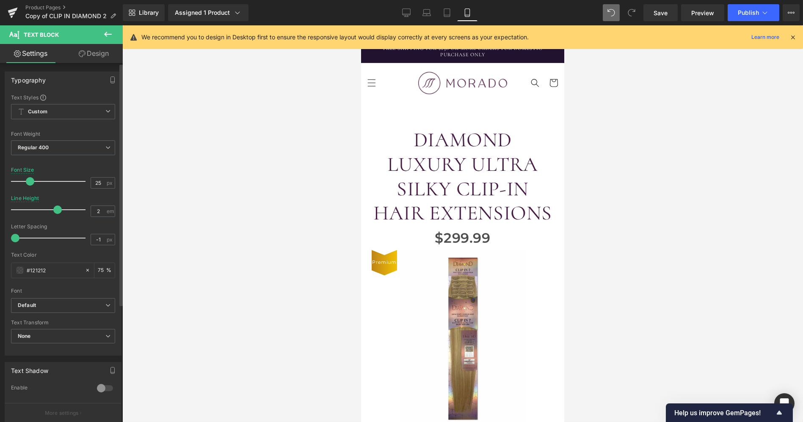
type input "24"
drag, startPoint x: 28, startPoint y: 182, endPoint x: 29, endPoint y: 190, distance: 8.6
click at [29, 190] on div "Font Size 24 px" at bounding box center [63, 181] width 104 height 28
type input "1.9"
drag, startPoint x: 54, startPoint y: 208, endPoint x: 51, endPoint y: 219, distance: 11.4
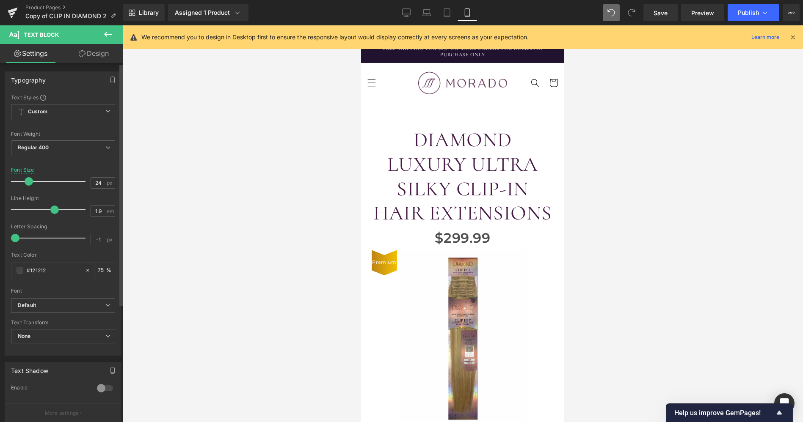
click at [51, 219] on div "Line Height 1.9 em" at bounding box center [63, 210] width 104 height 28
click at [450, 15] on icon at bounding box center [447, 15] width 6 height 0
type input "22"
type input "75"
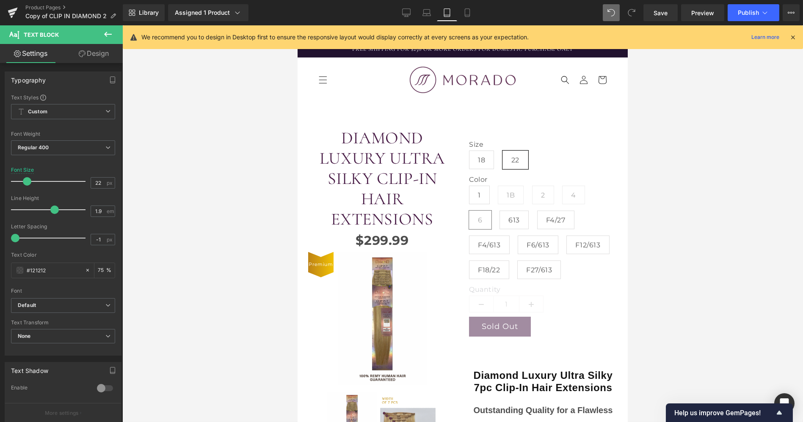
scroll to position [0, 0]
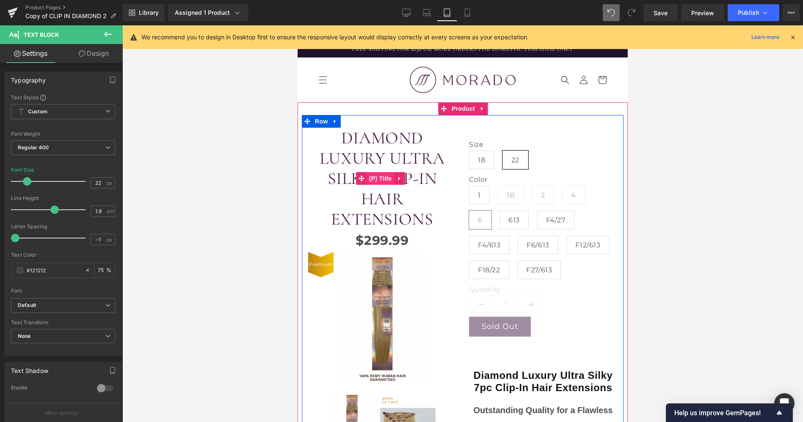
click at [383, 172] on span "(P) Title" at bounding box center [380, 178] width 27 height 13
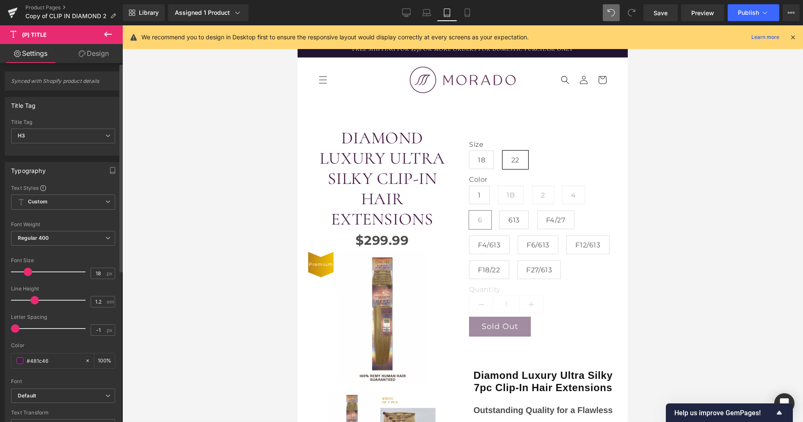
click at [28, 271] on div at bounding box center [50, 272] width 70 height 17
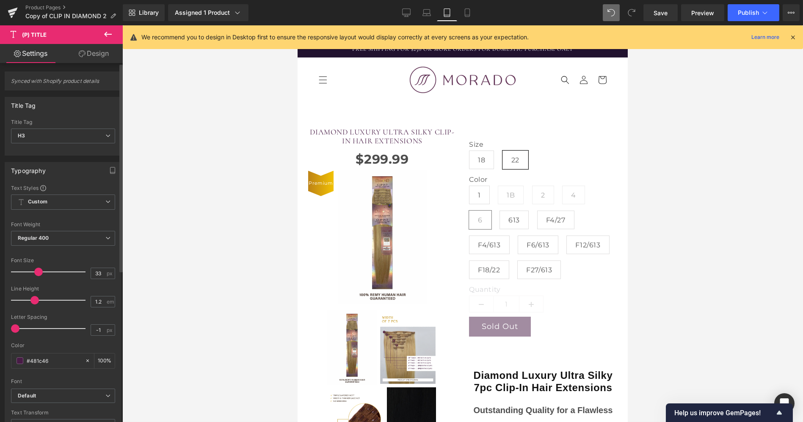
click at [37, 270] on div at bounding box center [50, 272] width 70 height 17
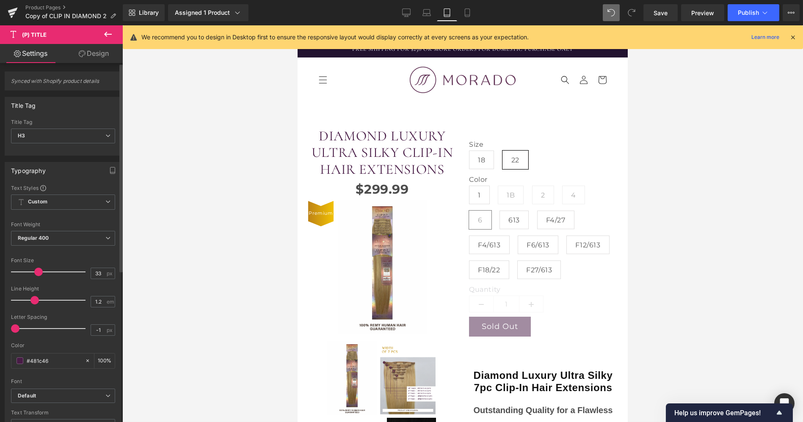
type input "20"
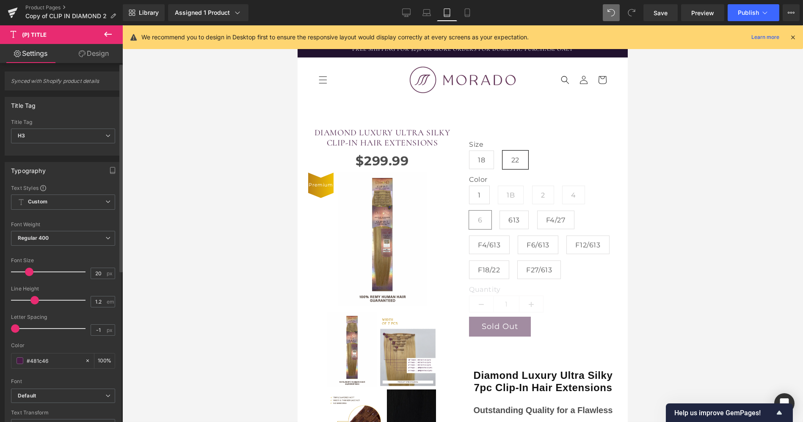
click at [28, 271] on div at bounding box center [50, 272] width 70 height 17
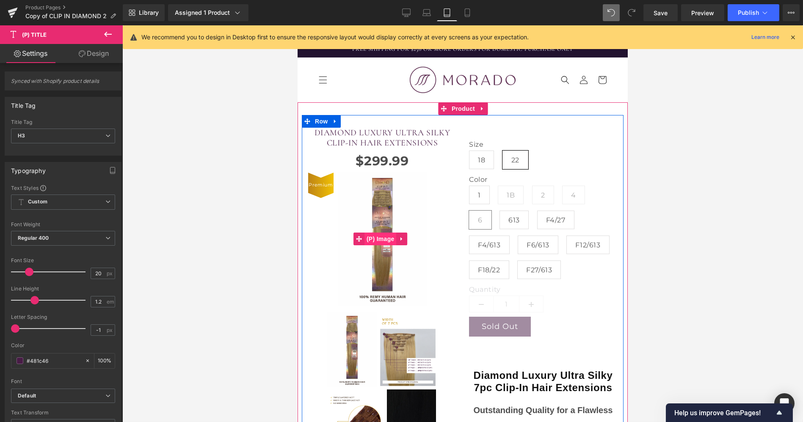
click at [383, 233] on span "(P) Image" at bounding box center [380, 239] width 32 height 13
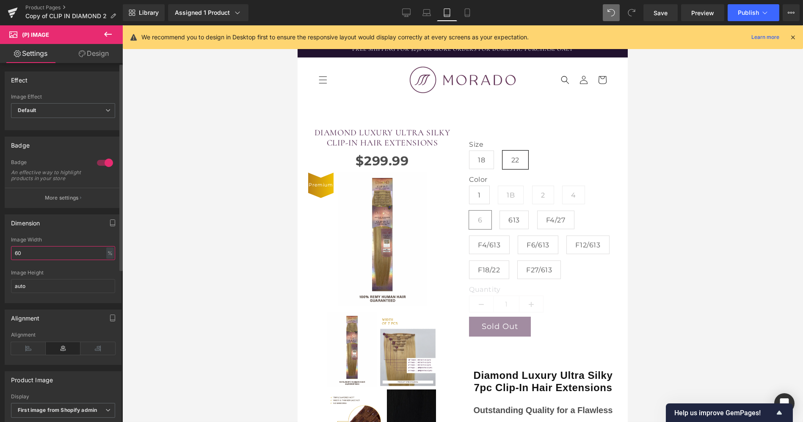
click at [34, 260] on input "60" at bounding box center [63, 253] width 104 height 14
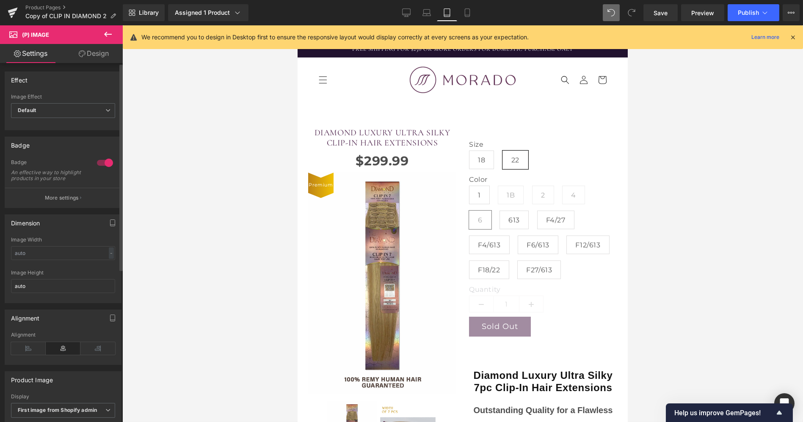
click at [85, 239] on div "Dimension Image Width - % px auto Image Height auto" at bounding box center [63, 259] width 117 height 89
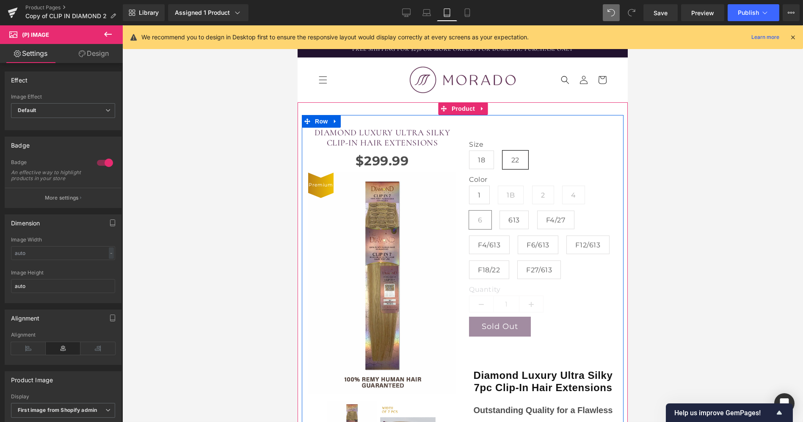
scroll to position [640, 0]
drag, startPoint x: 392, startPoint y: 50, endPoint x: 534, endPoint y: 180, distance: 192.9
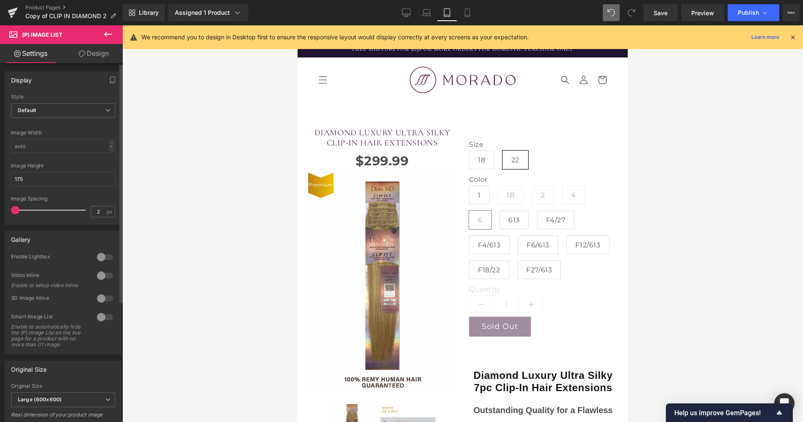
type input "0"
drag, startPoint x: 80, startPoint y: 210, endPoint x: 3, endPoint y: 206, distance: 77.1
click at [3, 206] on div "Display Default Slider Style Default Default Slider 5 Columns 5 4 Columns 4 3 C…" at bounding box center [63, 145] width 127 height 160
click at [39, 176] on input "175" at bounding box center [63, 179] width 104 height 14
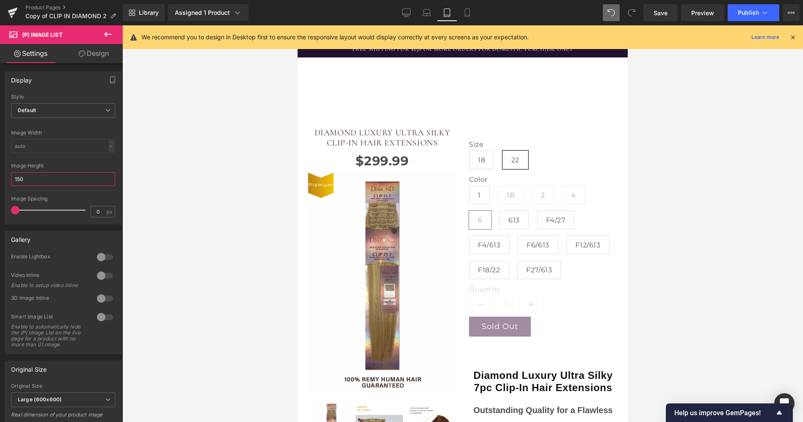
scroll to position [359, 0]
click at [40, 174] on input "150" at bounding box center [63, 179] width 104 height 14
drag, startPoint x: 40, startPoint y: 174, endPoint x: 0, endPoint y: 175, distance: 40.2
click at [0, 175] on div "Display Default Slider Style Default Default Slider 5 Columns 5 4 Columns 4 3 C…" at bounding box center [63, 145] width 127 height 160
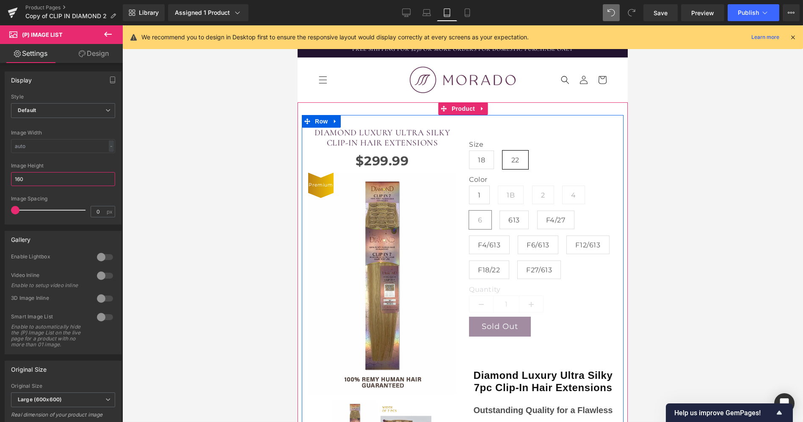
scroll to position [199, 0]
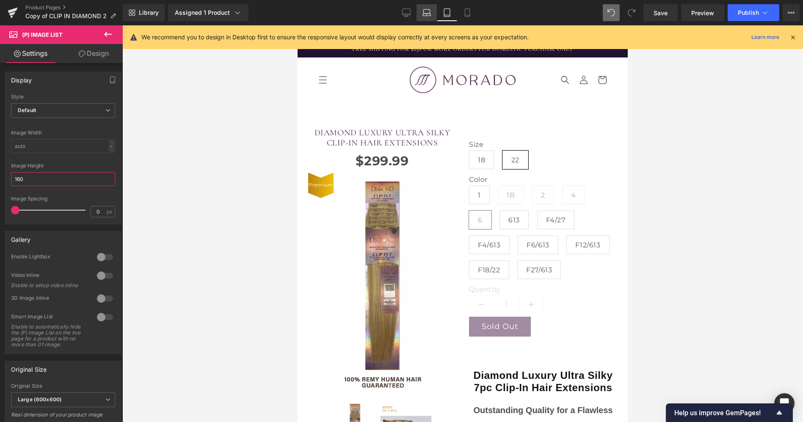
type input "160"
click at [423, 19] on link "Laptop" at bounding box center [427, 12] width 20 height 17
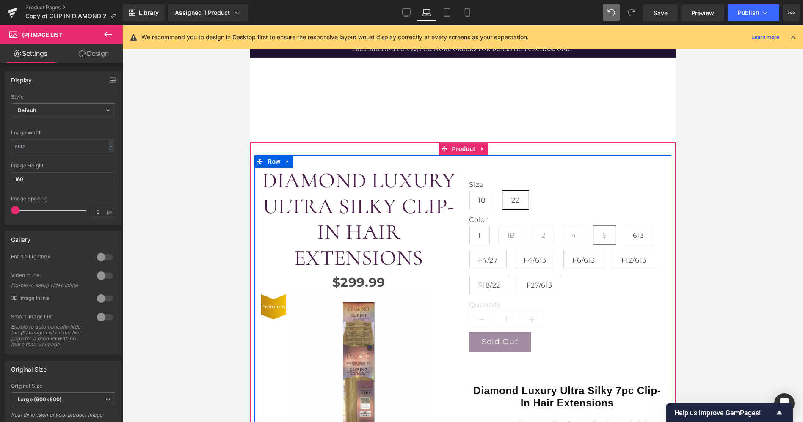
scroll to position [160, 0]
click at [359, 391] on span "(P) Image" at bounding box center [356, 397] width 32 height 13
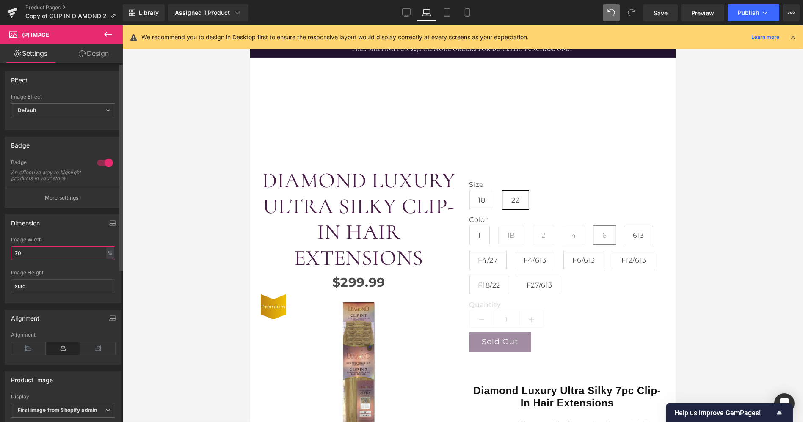
click at [72, 257] on input "70" at bounding box center [63, 253] width 104 height 14
type input "A"
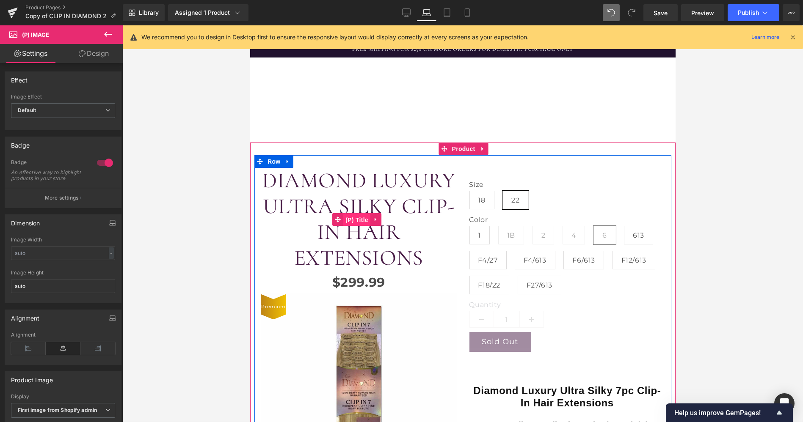
click at [357, 214] on span "(P) Title" at bounding box center [356, 220] width 27 height 13
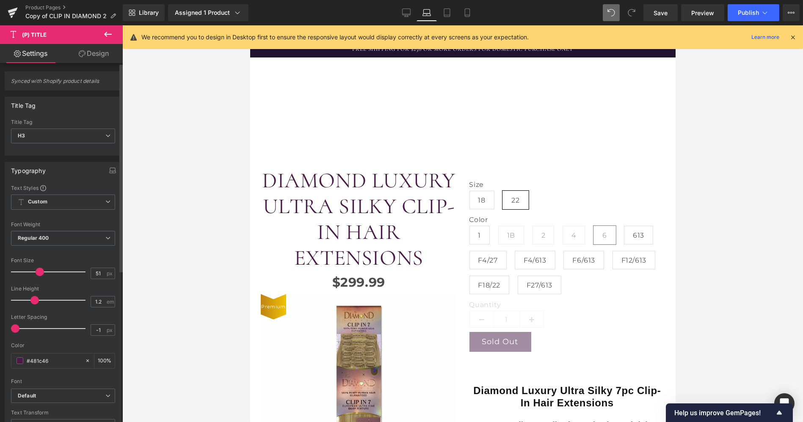
click at [39, 272] on div at bounding box center [50, 272] width 70 height 17
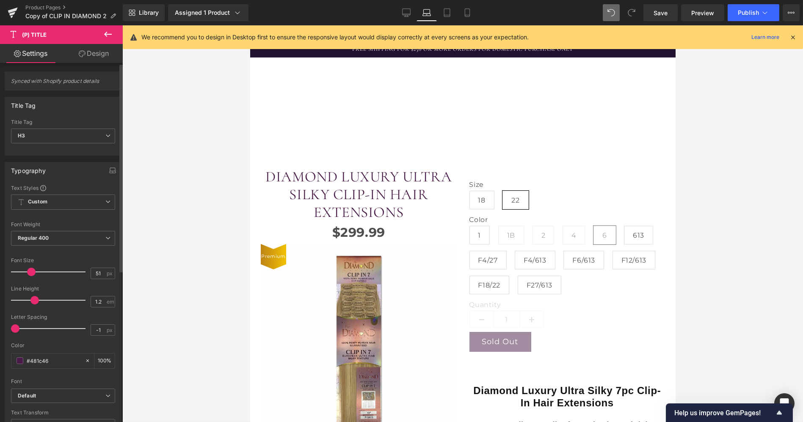
click at [31, 272] on div at bounding box center [50, 272] width 70 height 17
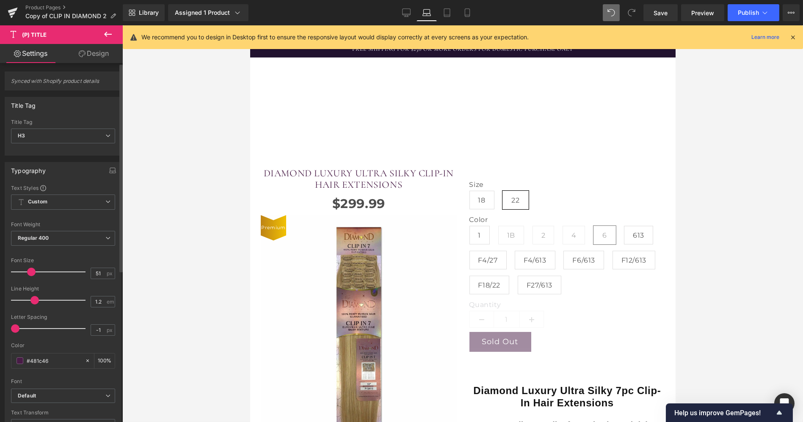
click at [31, 272] on span at bounding box center [31, 272] width 8 height 8
click at [31, 273] on span at bounding box center [32, 272] width 8 height 8
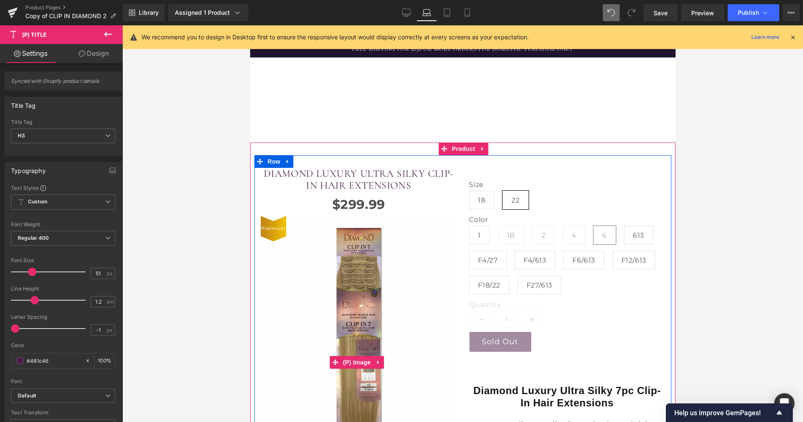
scroll to position [210, 0]
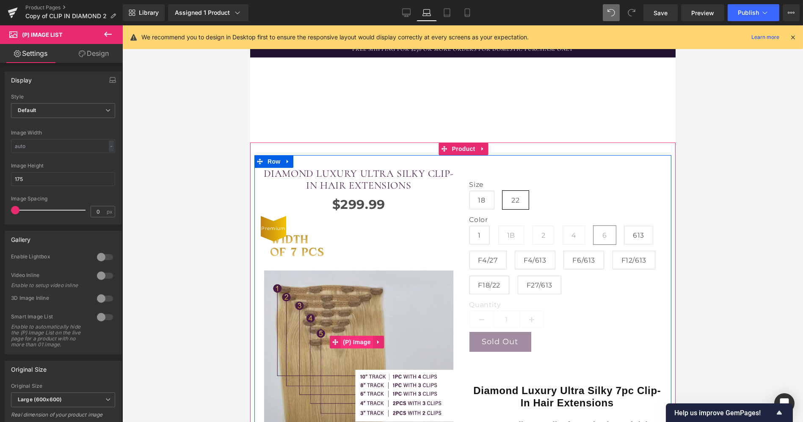
click at [363, 336] on span "(P) Image" at bounding box center [356, 342] width 32 height 13
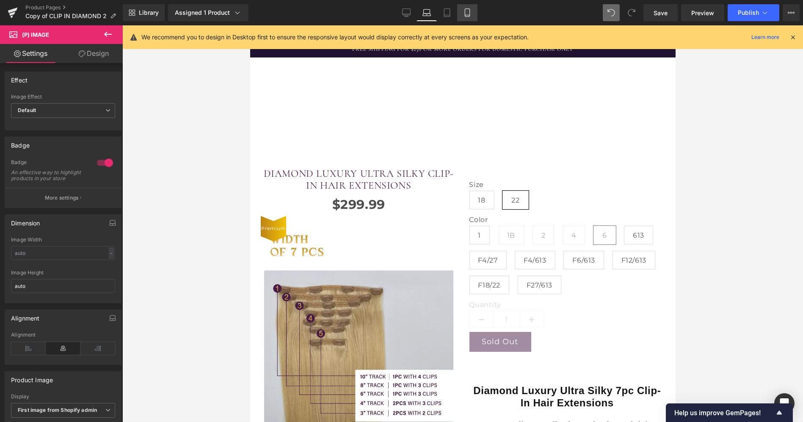
click at [470, 10] on icon at bounding box center [467, 12] width 8 height 8
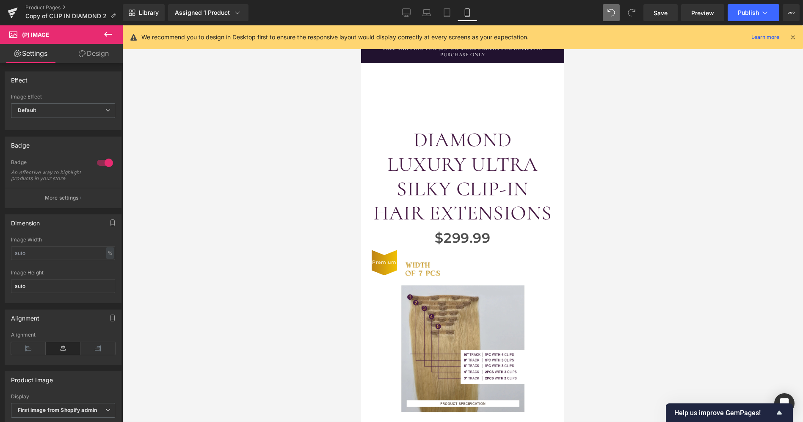
scroll to position [109, 0]
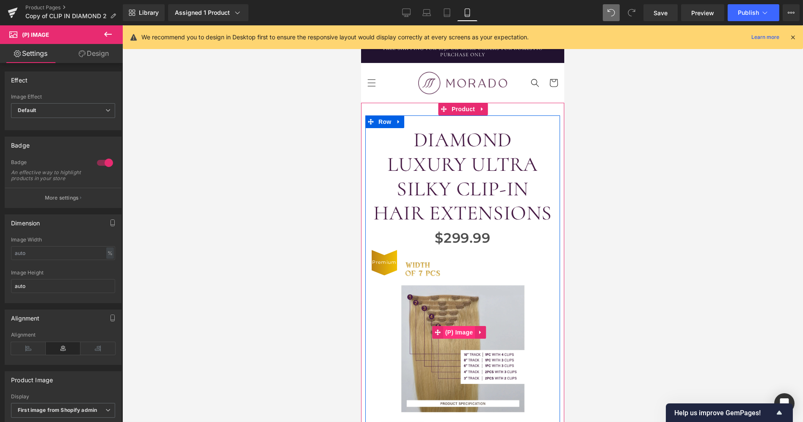
click at [458, 326] on span "(P) Image" at bounding box center [459, 332] width 32 height 13
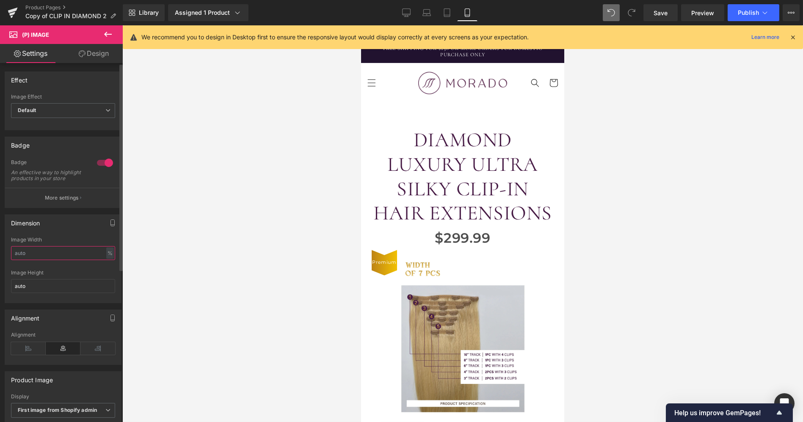
click at [33, 255] on input "text" at bounding box center [63, 253] width 104 height 14
type input "70"
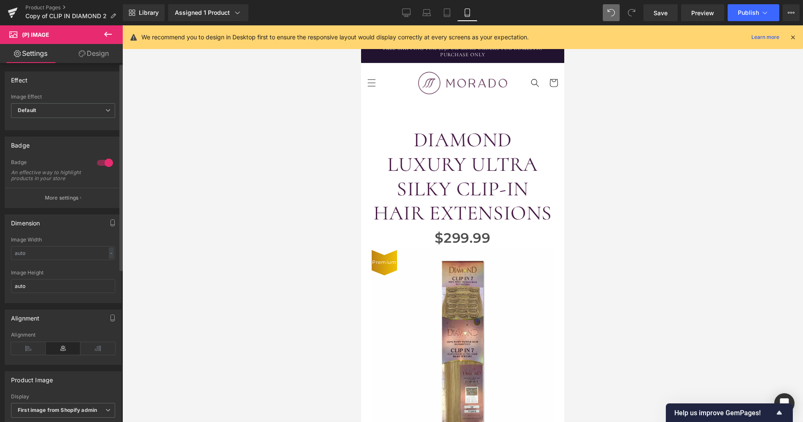
click at [74, 240] on div "Dimension Image Width - % px auto Image Height auto" at bounding box center [63, 259] width 117 height 89
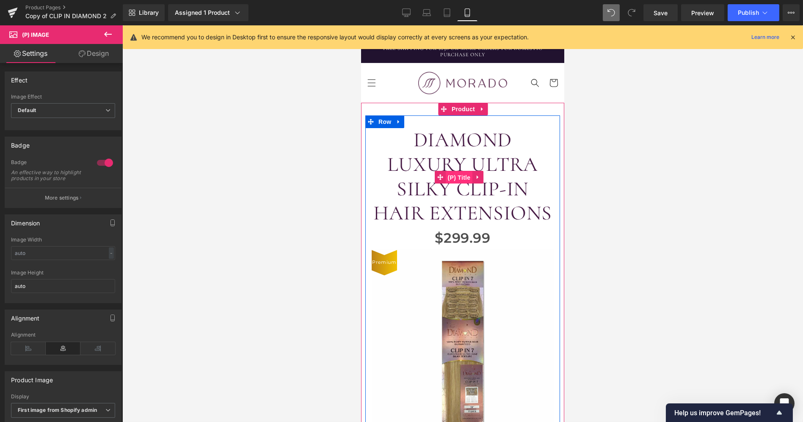
click at [458, 171] on span "(P) Title" at bounding box center [458, 177] width 27 height 13
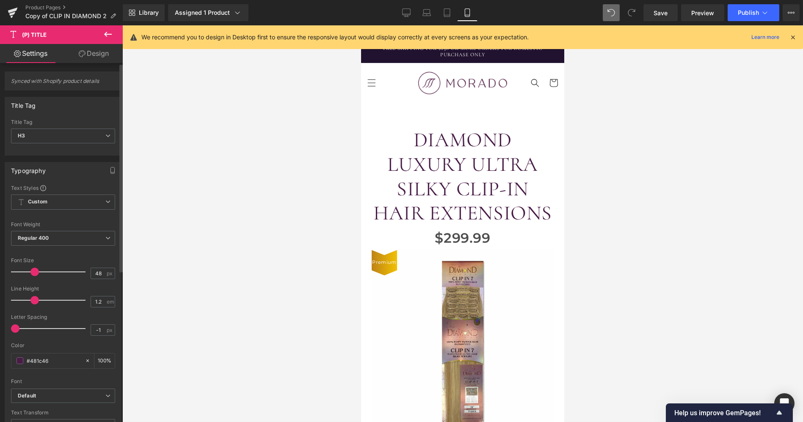
click at [34, 274] on div at bounding box center [50, 272] width 70 height 17
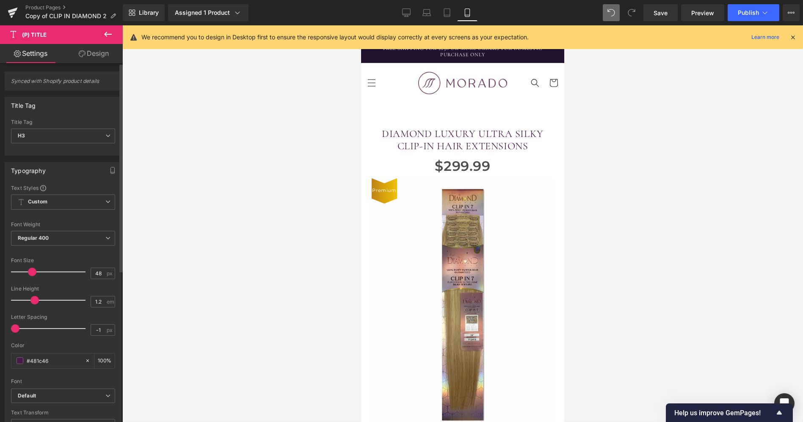
click at [31, 273] on span at bounding box center [32, 272] width 8 height 8
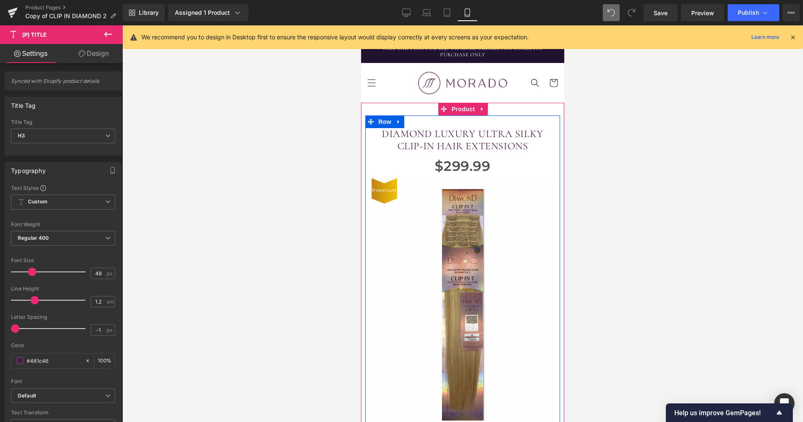
scroll to position [394, 0]
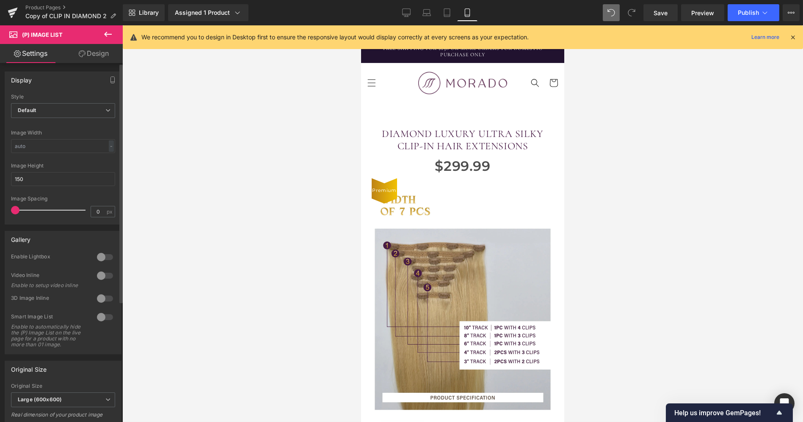
drag, startPoint x: 34, startPoint y: 265, endPoint x: 36, endPoint y: 256, distance: 10.0
click at [36, 256] on div "Enable Lightbox" at bounding box center [63, 263] width 104 height 19
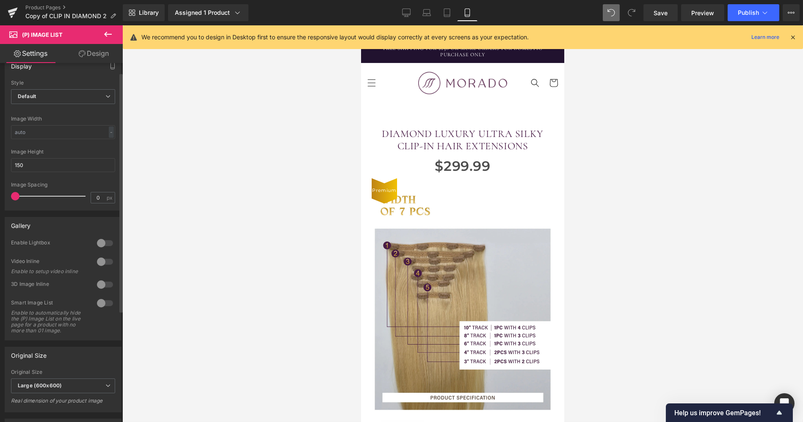
scroll to position [0, 0]
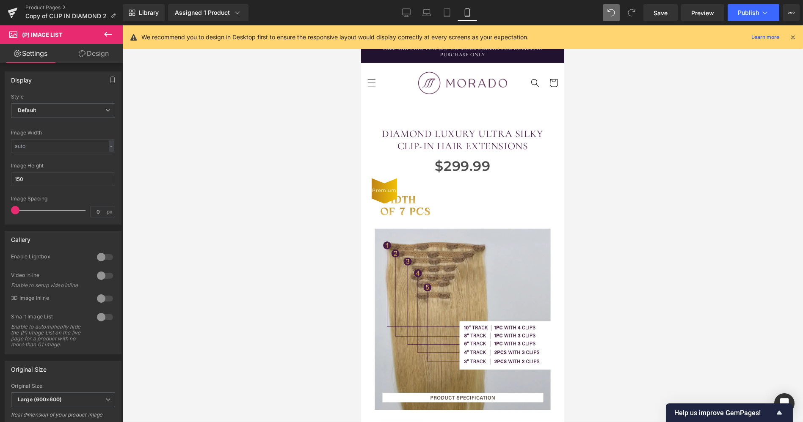
click at [92, 53] on link "Design" at bounding box center [93, 53] width 61 height 19
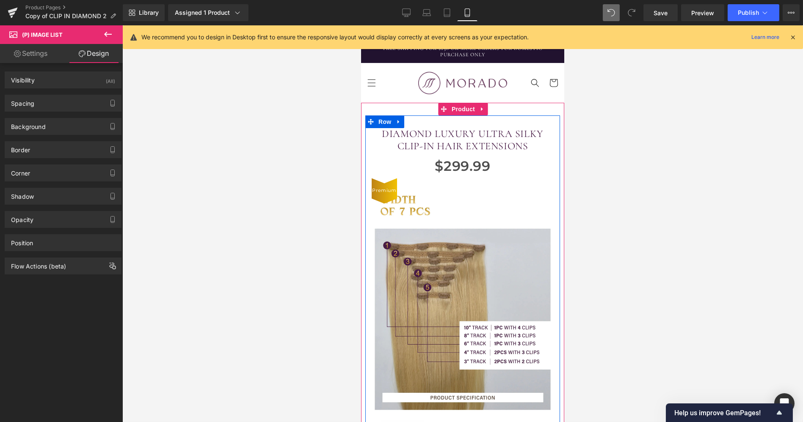
scroll to position [141, 0]
click at [460, 178] on img at bounding box center [462, 295] width 182 height 235
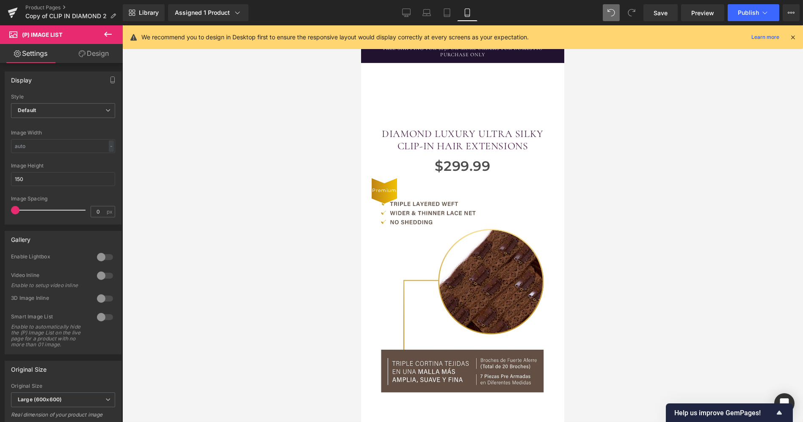
scroll to position [1432, 0]
click at [402, 14] on link "Desktop" at bounding box center [406, 12] width 20 height 17
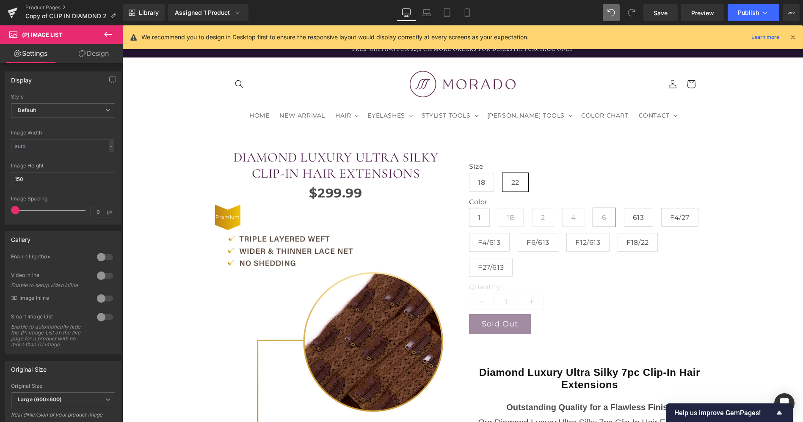
scroll to position [357, 0]
